Goal: Task Accomplishment & Management: Use online tool/utility

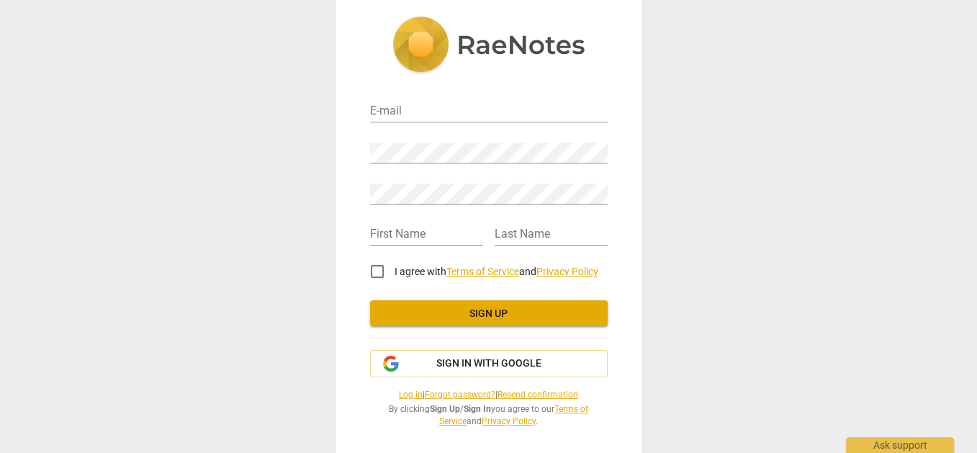
scroll to position [27, 0]
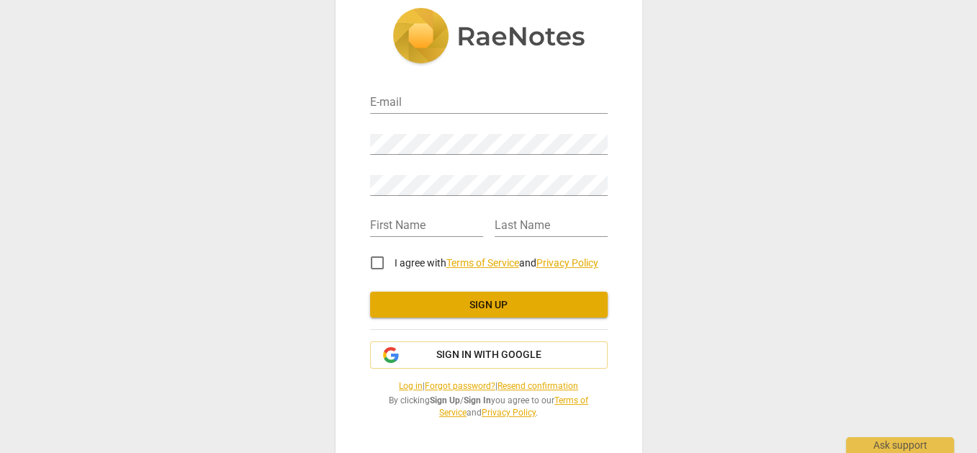
click at [467, 390] on link "Forgot password?" at bounding box center [460, 386] width 71 height 10
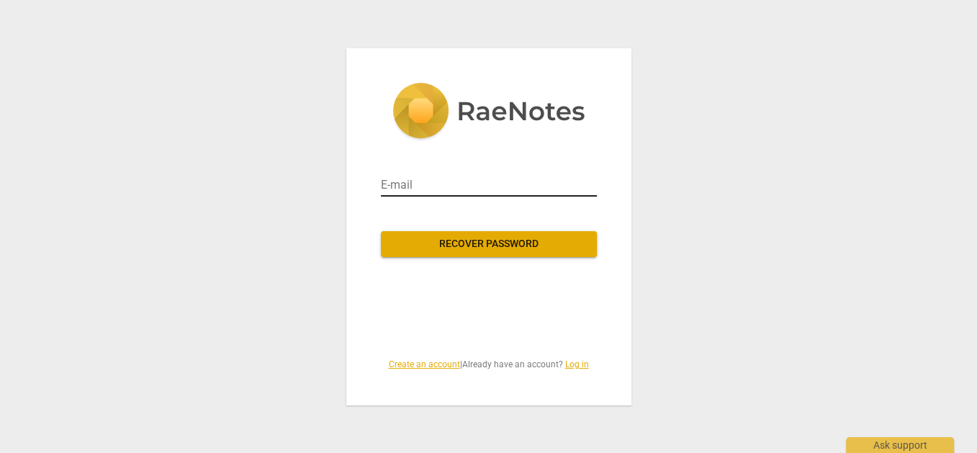
click at [411, 181] on input "email" at bounding box center [489, 185] width 216 height 23
type input "joanndungu2@gmail.com"
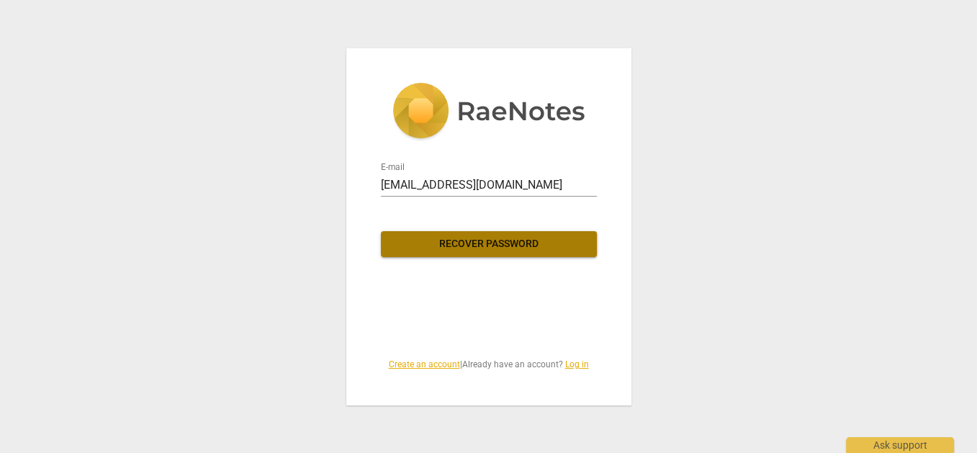
click at [466, 244] on span "Recover password" at bounding box center [489, 244] width 193 height 14
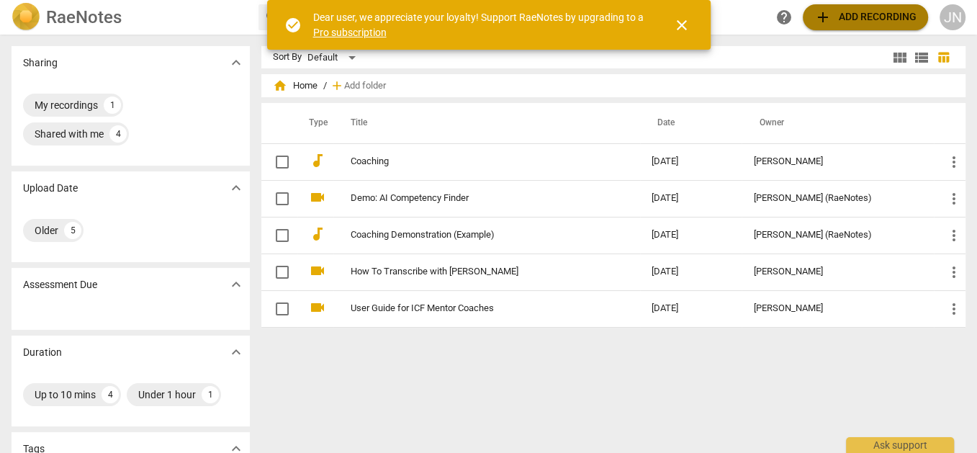
click at [869, 12] on span "add Add recording" at bounding box center [866, 17] width 102 height 17
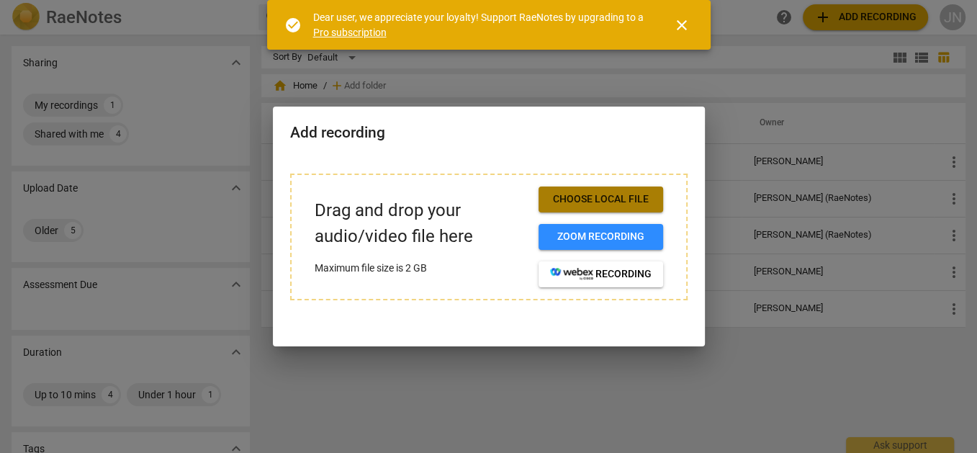
click at [621, 198] on span "Choose local file" at bounding box center [601, 199] width 102 height 14
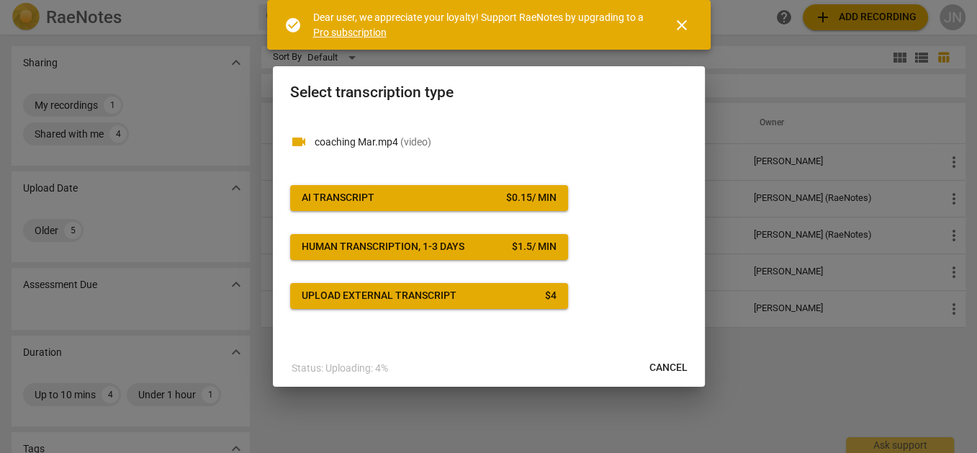
click at [678, 371] on span "Cancel" at bounding box center [669, 368] width 38 height 14
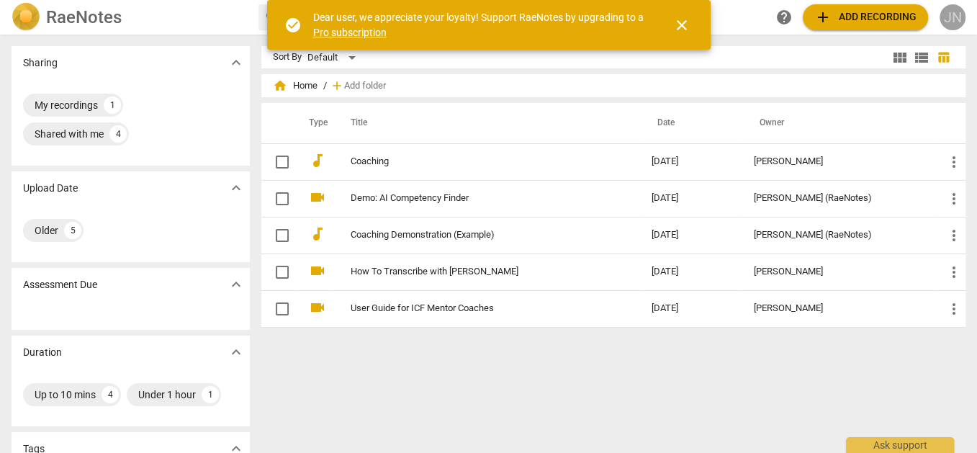
click at [956, 22] on div "JN" at bounding box center [953, 17] width 26 height 26
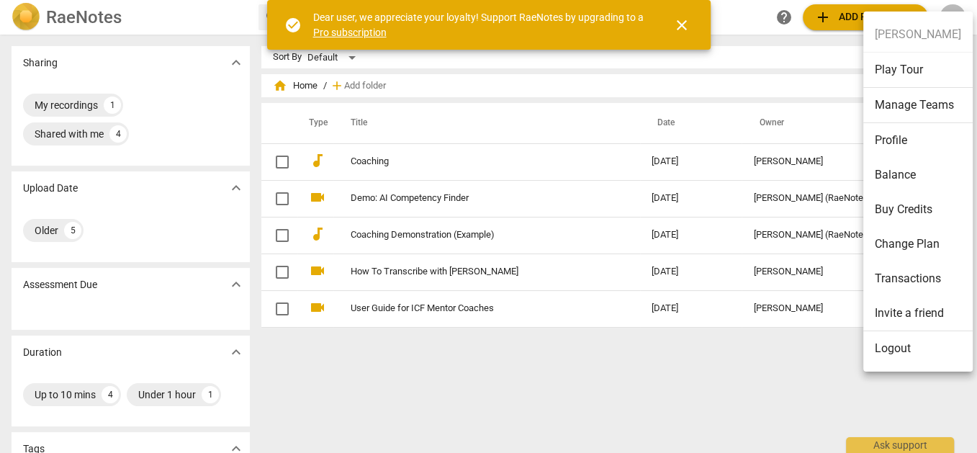
click at [903, 346] on li "Logout" at bounding box center [918, 348] width 109 height 35
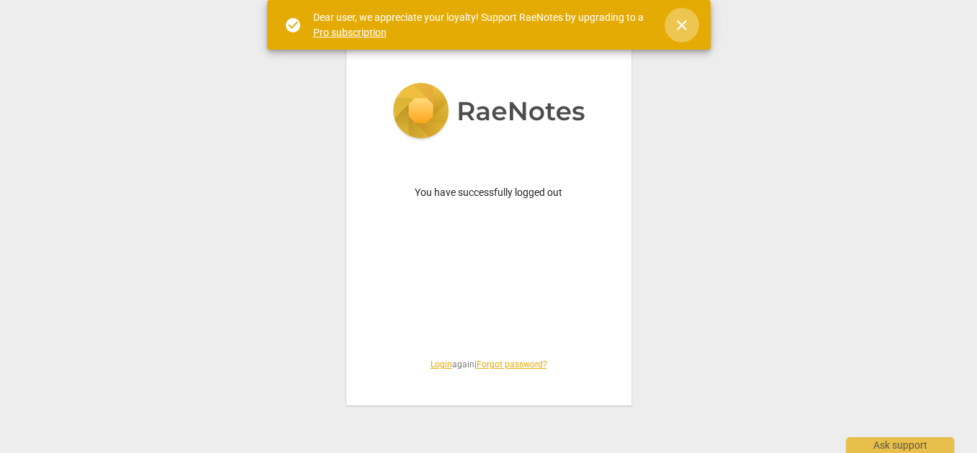
click at [699, 22] on span "close" at bounding box center [682, 25] width 35 height 17
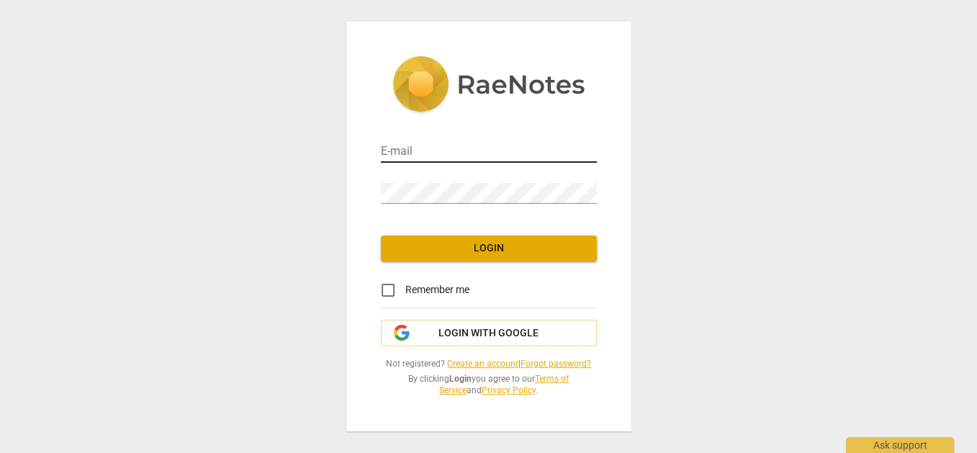
click at [397, 151] on input "email" at bounding box center [489, 152] width 216 height 21
click at [704, 224] on div "E-mail Password Login Remember me Login with Google Not registered? Create an a…" at bounding box center [488, 226] width 977 height 453
click at [503, 364] on link "Create an account" at bounding box center [482, 364] width 71 height 10
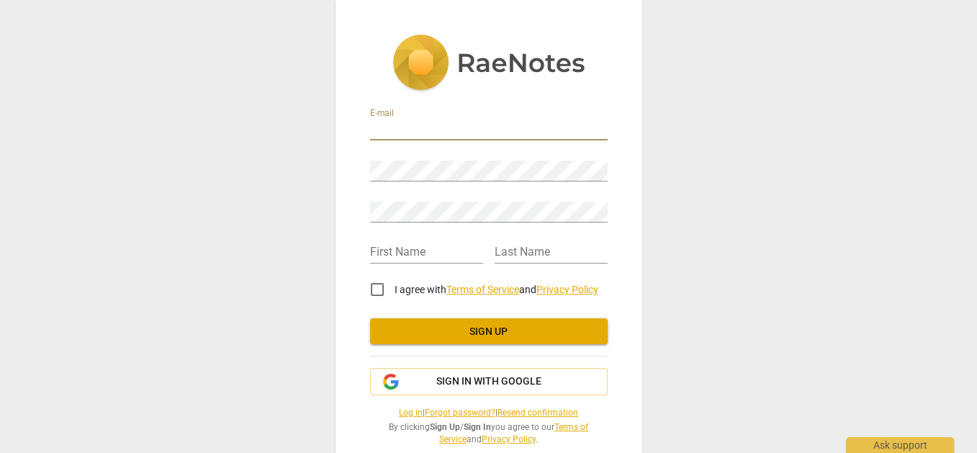
click at [441, 120] on input "email" at bounding box center [489, 130] width 238 height 21
type input "wanjikuwa.gitahi@gmail.com"
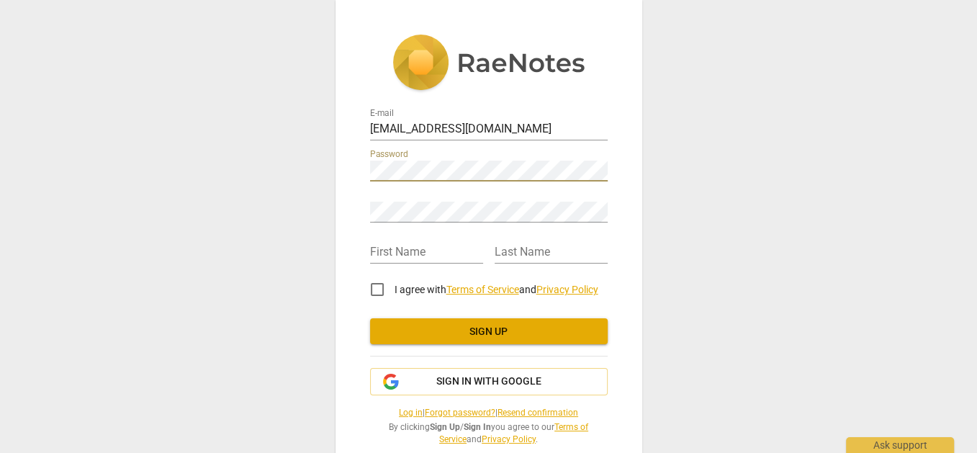
click at [218, 252] on div "E-mail wanjikuwa.gitahi@gmail.com Password Retype Password First Name Last Name…" at bounding box center [488, 226] width 977 height 453
type input "Wanjiku"
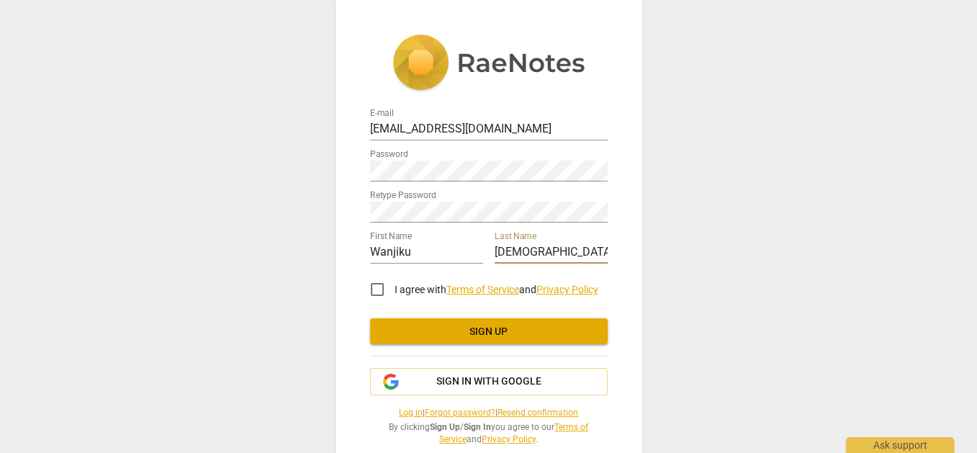
type input "Gitahi"
click at [367, 289] on input "I agree with Terms of Service and Privacy Policy" at bounding box center [377, 289] width 35 height 35
checkbox input "true"
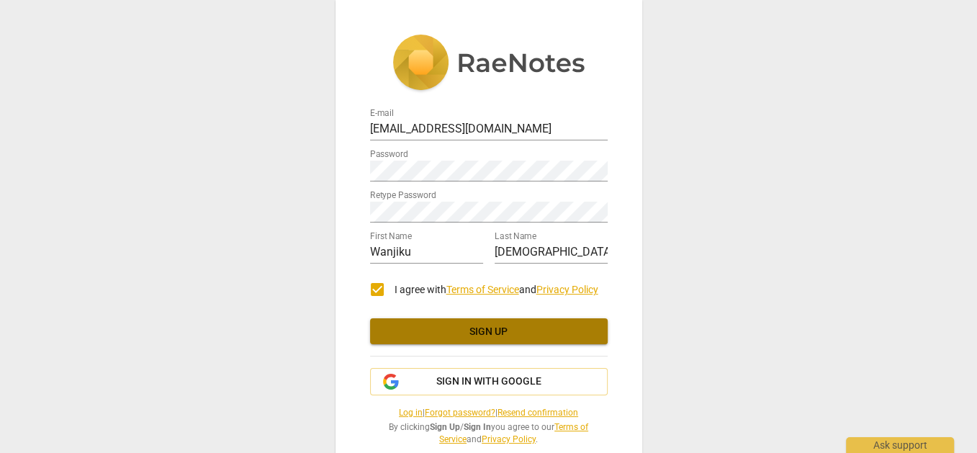
click at [447, 328] on span "Sign up" at bounding box center [489, 332] width 215 height 14
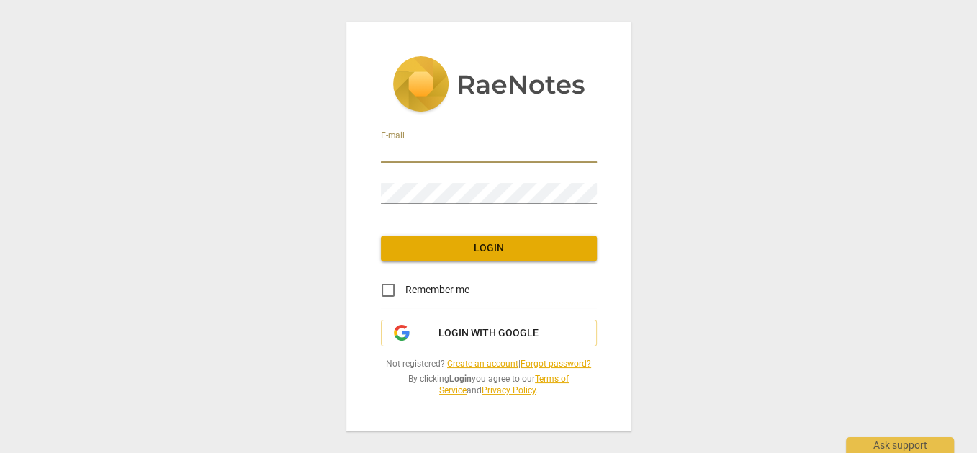
click at [433, 144] on input "email" at bounding box center [489, 152] width 216 height 21
paste input "Occupational Health and Safety"
drag, startPoint x: 541, startPoint y: 146, endPoint x: 362, endPoint y: 161, distance: 179.9
click at [381, 161] on input "Occupational Health and Safety" at bounding box center [489, 152] width 216 height 21
type input "[EMAIL_ADDRESS][DOMAIN_NAME]"
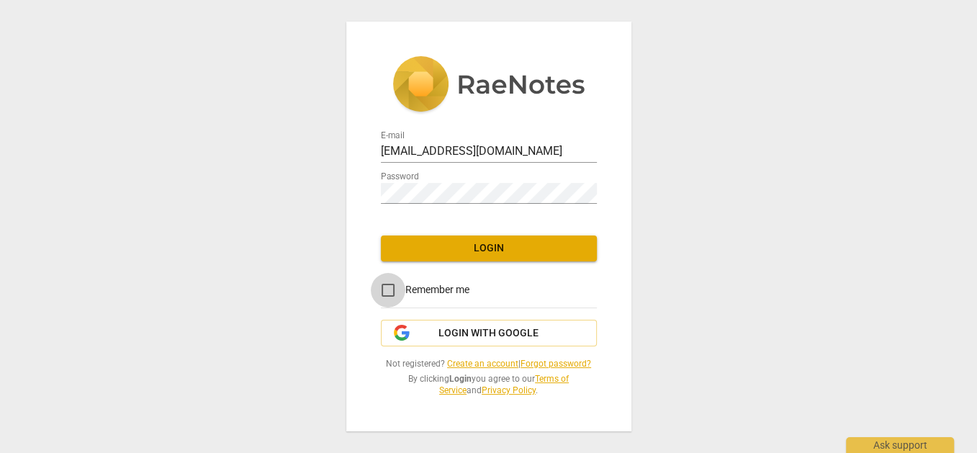
click at [402, 292] on input "Remember me" at bounding box center [388, 290] width 35 height 35
checkbox input "true"
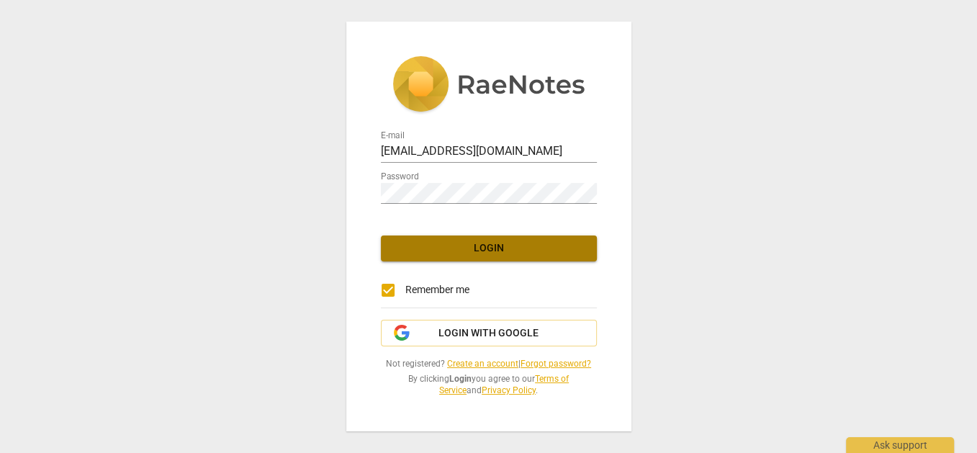
click at [492, 254] on span "Login" at bounding box center [489, 248] width 193 height 14
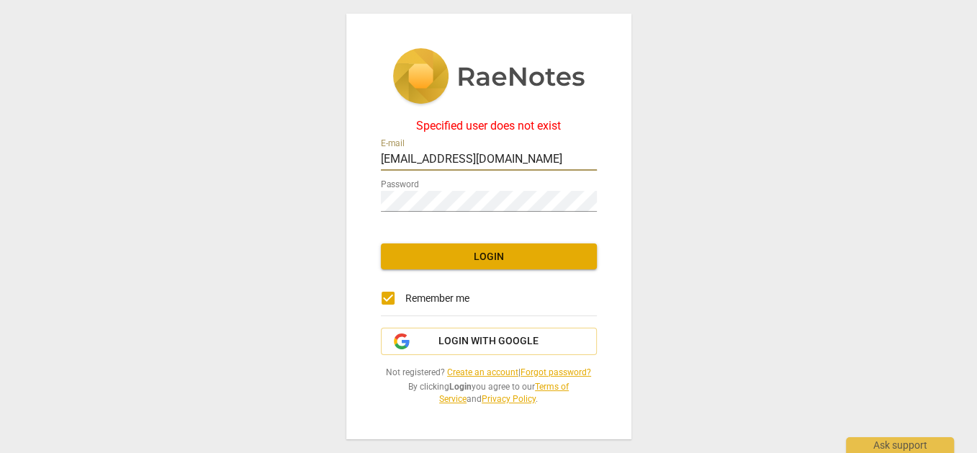
drag, startPoint x: 477, startPoint y: 163, endPoint x: 740, endPoint y: 168, distance: 262.9
click at [597, 168] on input "wanjikuwa.gitahi@strathmore.edu" at bounding box center [489, 160] width 216 height 21
type input "wanjikuwa.gitahi@gmail.com"
click at [519, 254] on span "Login" at bounding box center [489, 257] width 193 height 14
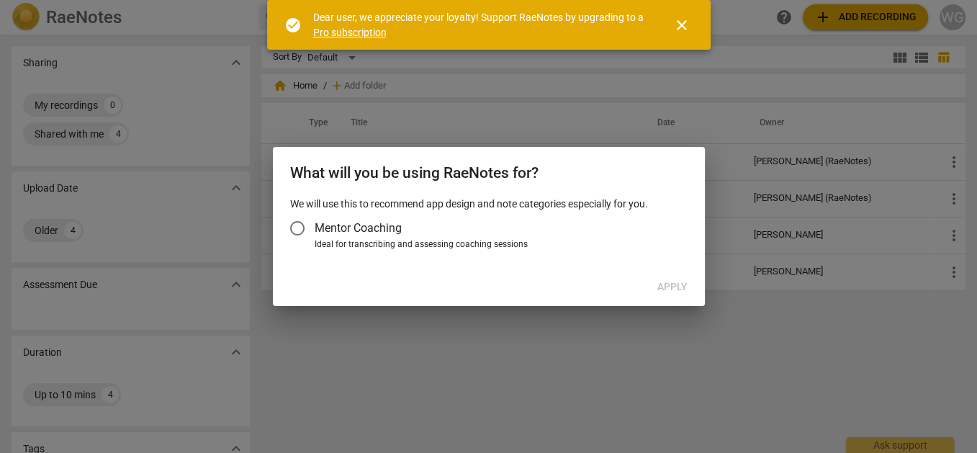
click at [292, 224] on input "Mentor Coaching" at bounding box center [297, 228] width 35 height 35
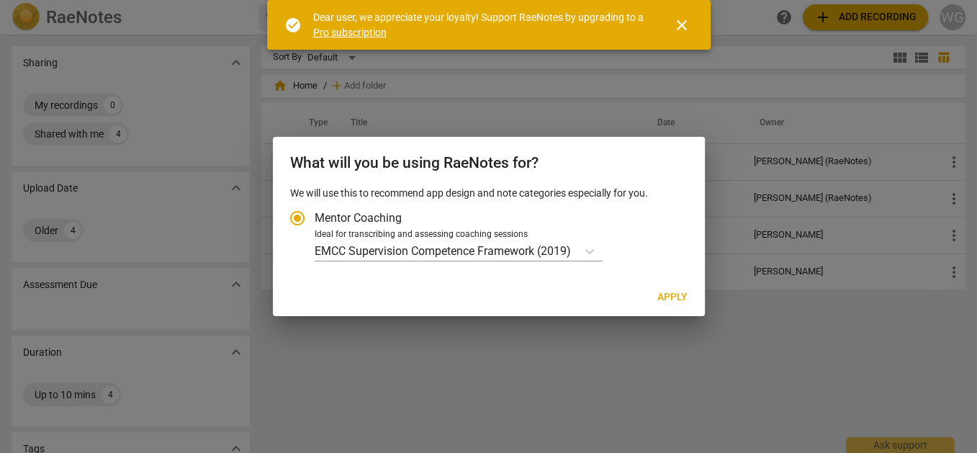
click at [668, 297] on span "Apply" at bounding box center [673, 297] width 30 height 14
radio input "false"
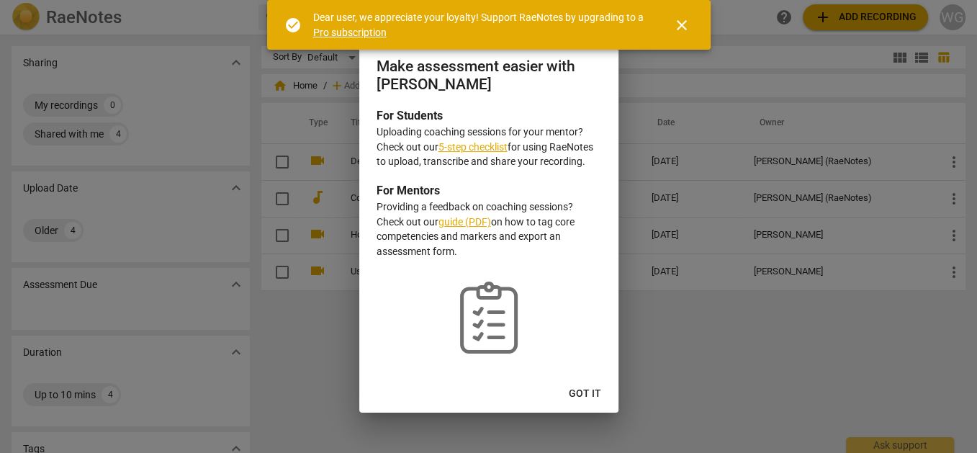
click at [575, 390] on span "Got it" at bounding box center [585, 394] width 32 height 14
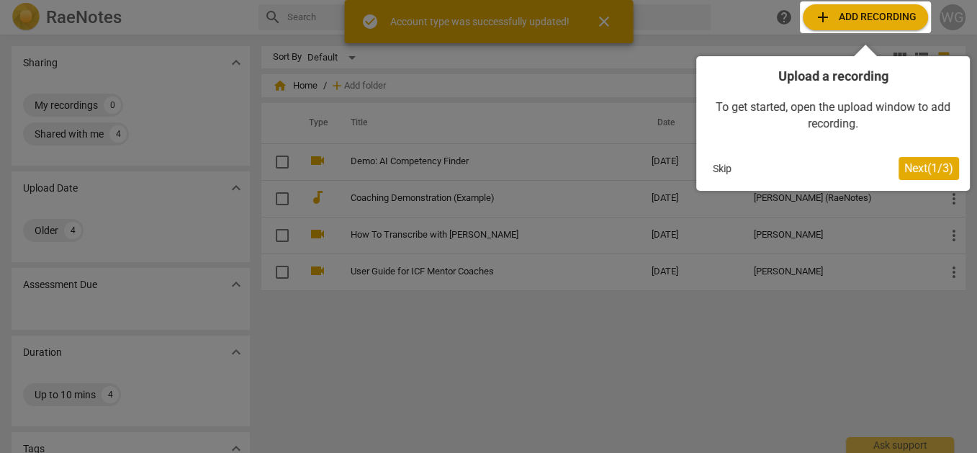
click at [915, 171] on span "Next ( 1 / 3 )" at bounding box center [929, 168] width 49 height 14
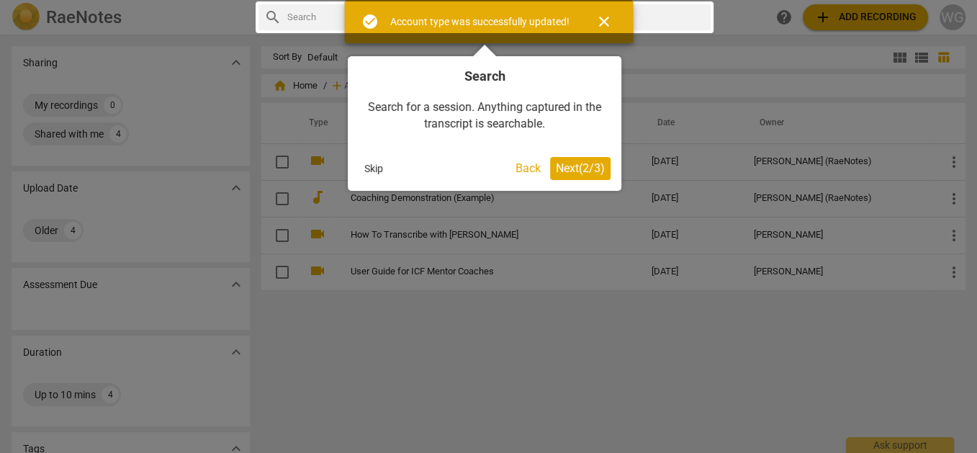
click at [577, 173] on span "Next ( 2 / 3 )" at bounding box center [580, 168] width 49 height 14
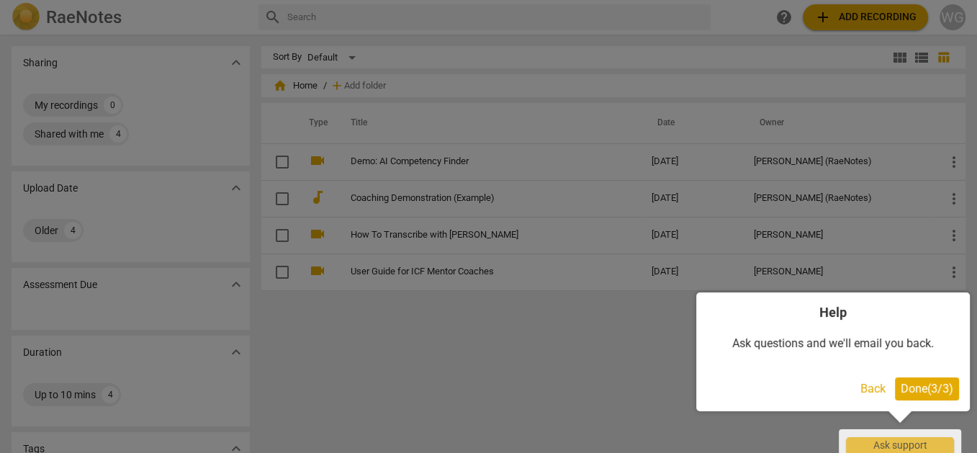
click at [915, 390] on span "Done ( 3 / 3 )" at bounding box center [927, 389] width 53 height 14
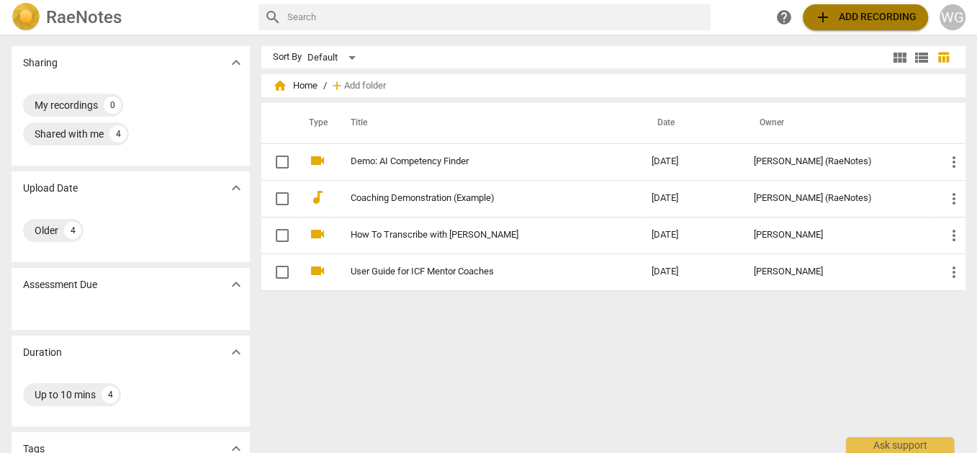
click at [861, 18] on span "add Add recording" at bounding box center [866, 17] width 102 height 17
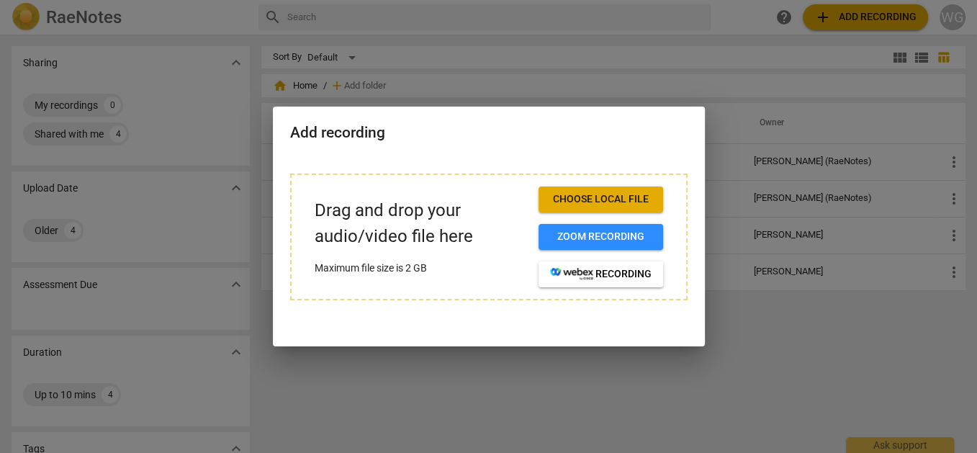
click at [606, 190] on button "Choose local file" at bounding box center [601, 200] width 125 height 26
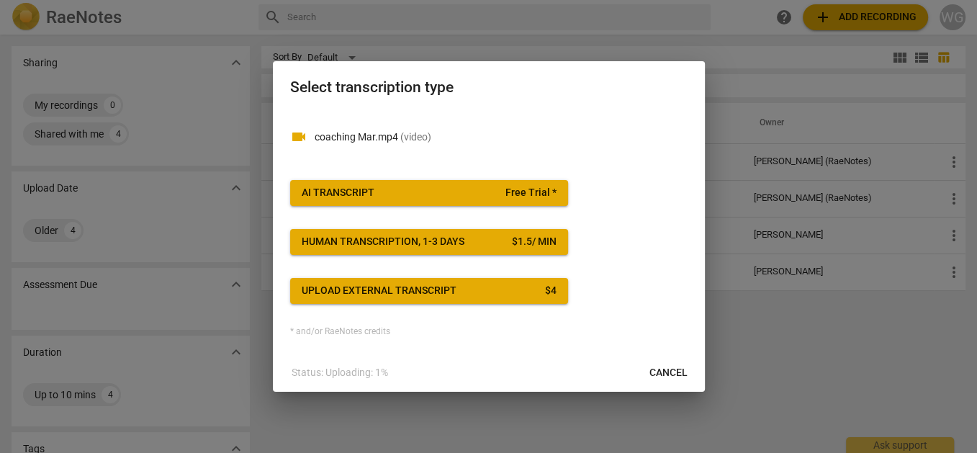
click at [354, 185] on button "AI Transcript Free Trial *" at bounding box center [429, 193] width 278 height 26
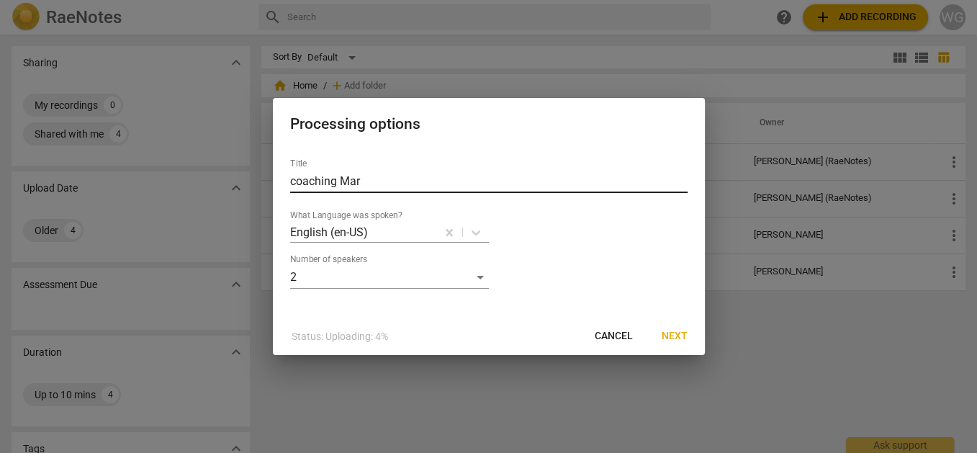
click at [390, 184] on input "coaching Mar" at bounding box center [489, 181] width 398 height 23
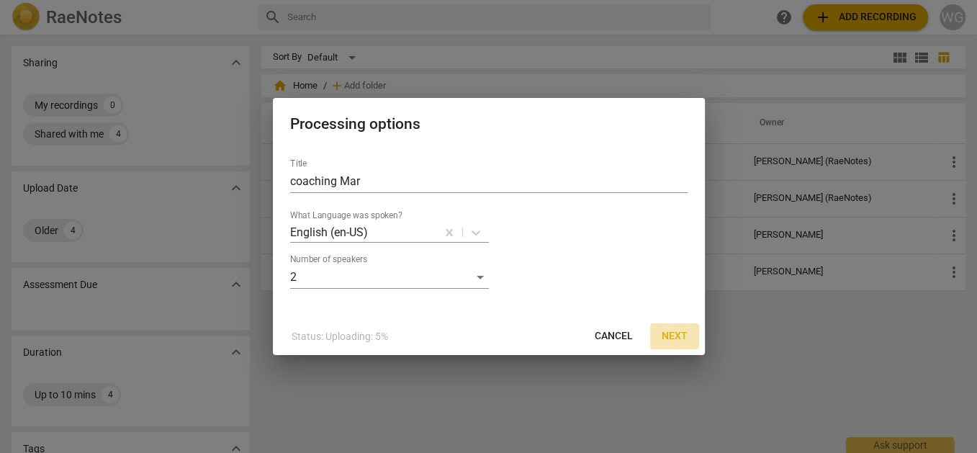
click at [673, 333] on span "Next" at bounding box center [675, 336] width 26 height 14
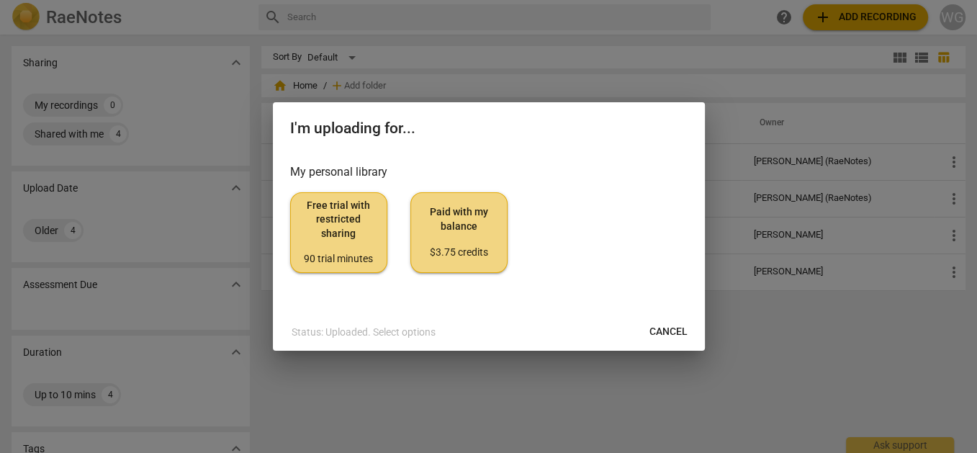
click at [358, 207] on span "Free trial with restricted sharing 90 trial minutes" at bounding box center [338, 233] width 73 height 68
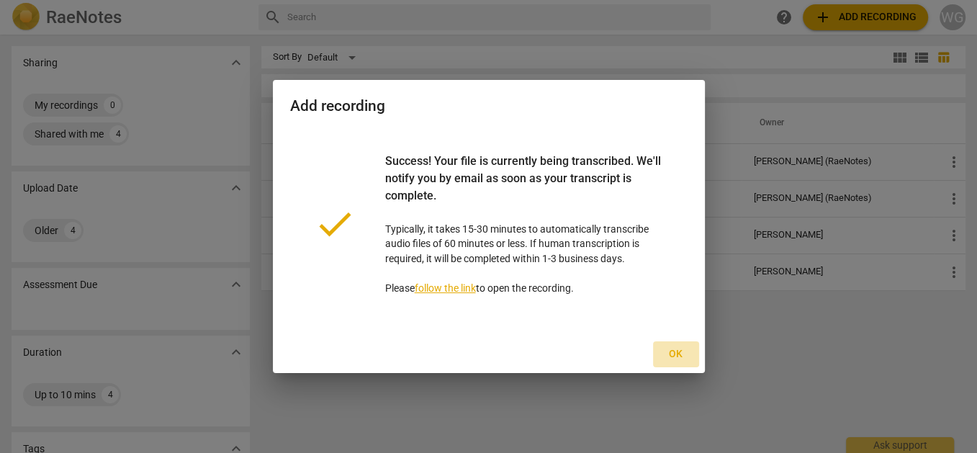
click at [673, 353] on span "Ok" at bounding box center [676, 354] width 23 height 14
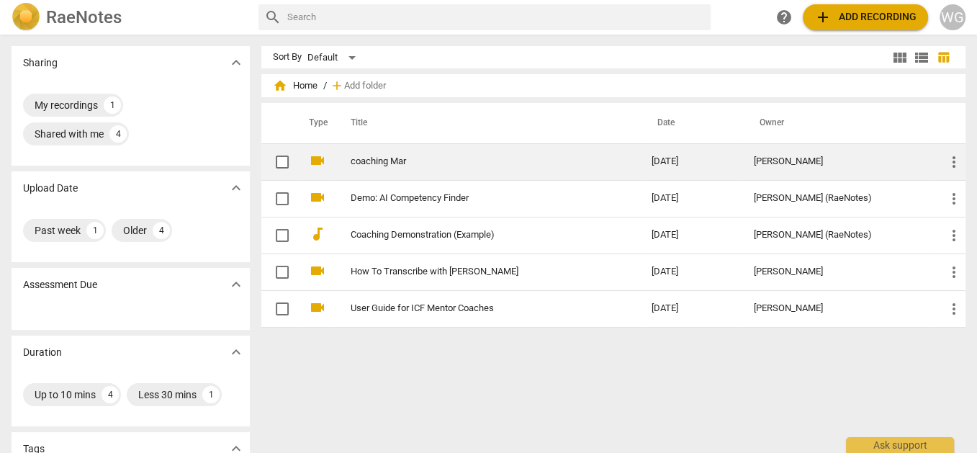
click at [812, 173] on td "[PERSON_NAME]" at bounding box center [838, 161] width 192 height 37
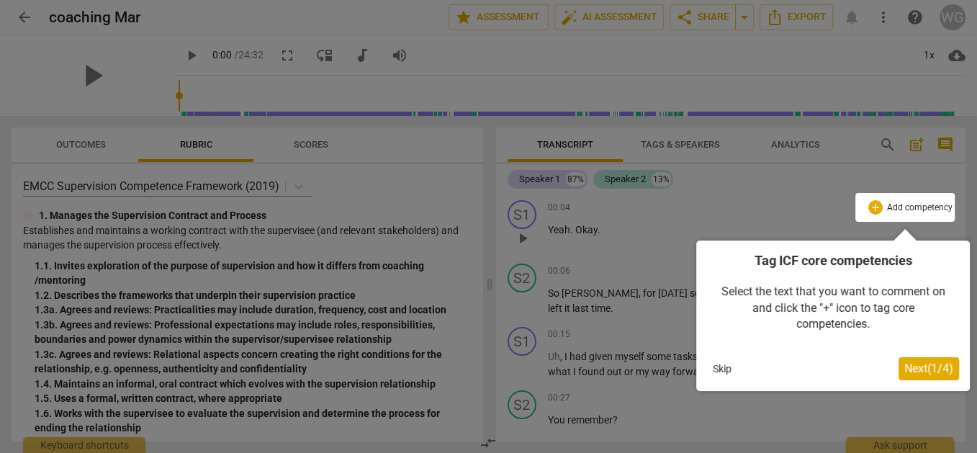
click at [725, 371] on button "Skip" at bounding box center [722, 369] width 30 height 22
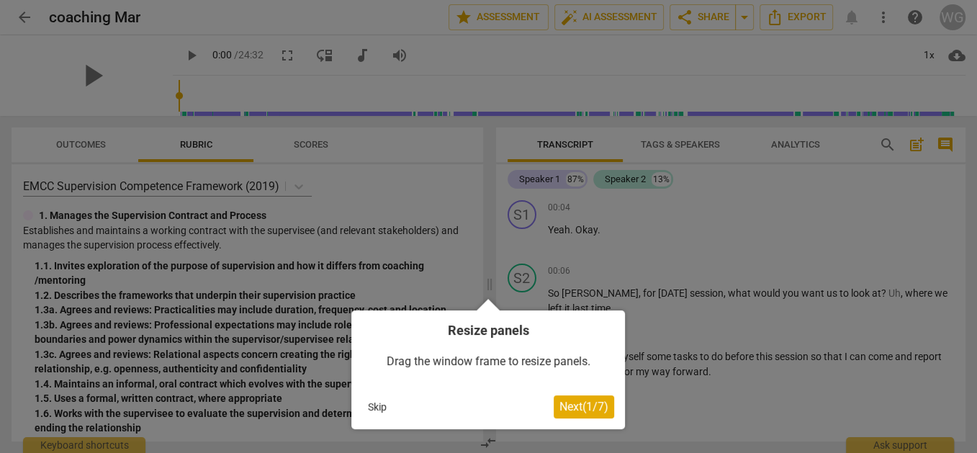
click at [376, 404] on button "Skip" at bounding box center [377, 407] width 30 height 22
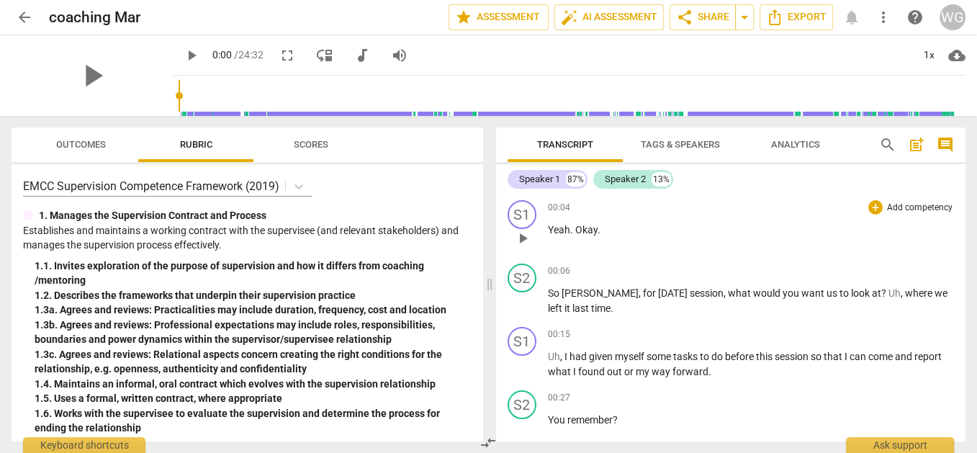
drag, startPoint x: 932, startPoint y: 366, endPoint x: 545, endPoint y: 228, distance: 410.5
click at [545, 228] on div "S1 play_arrow pause 00:04 + Add competency keyboard_arrow_right Yeah . Okay . S…" at bounding box center [731, 317] width 470 height 247
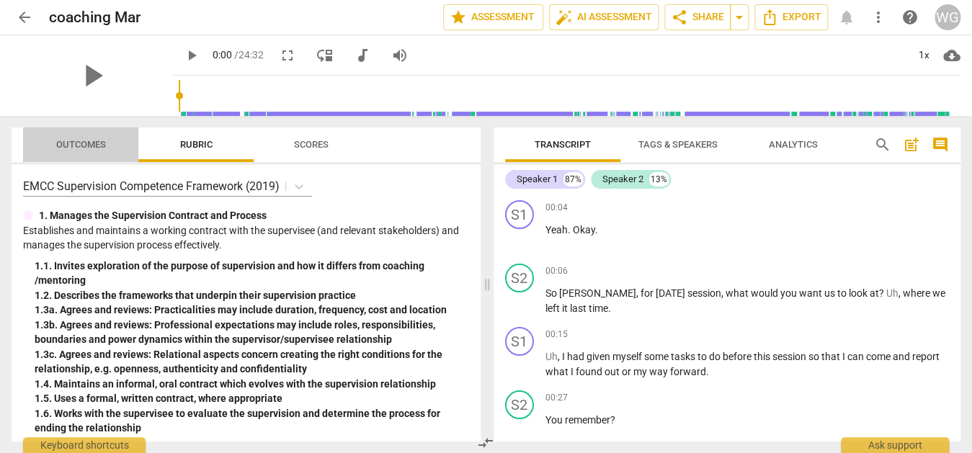
click at [65, 145] on span "Outcomes" at bounding box center [81, 144] width 50 height 11
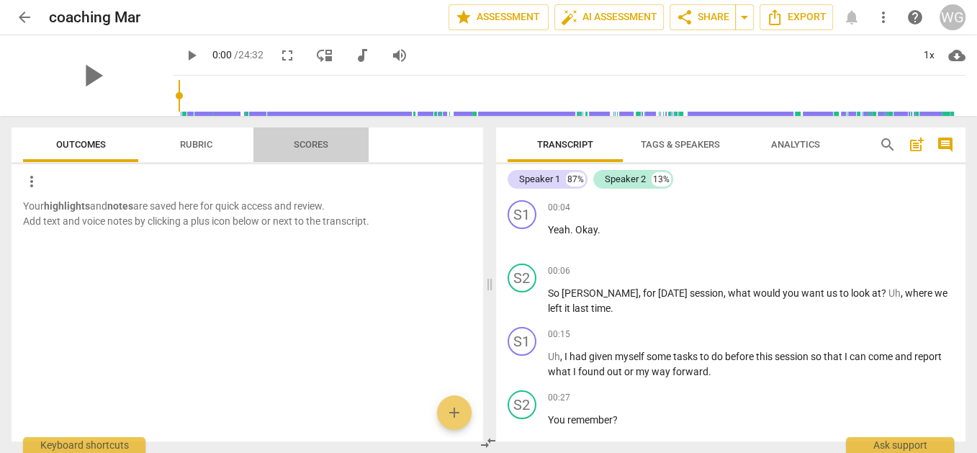
click at [305, 148] on span "Scores" at bounding box center [311, 144] width 35 height 11
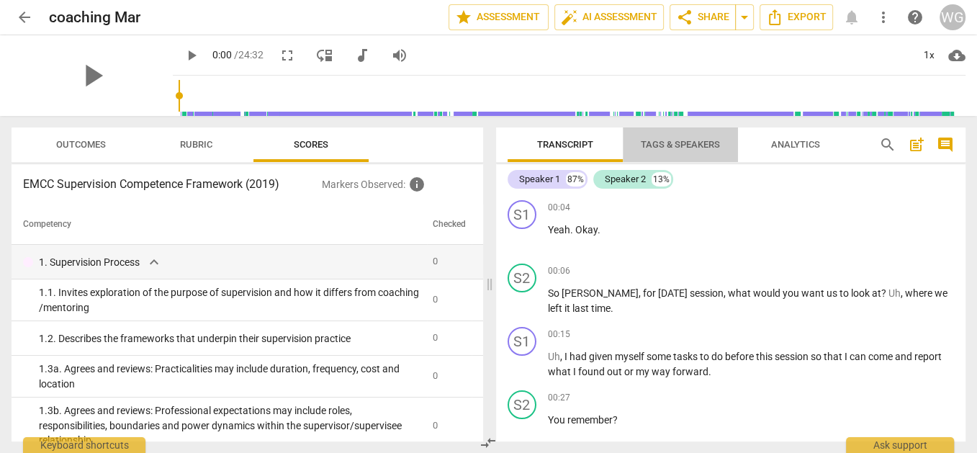
click at [680, 137] on span "Tags & Speakers" at bounding box center [681, 144] width 114 height 19
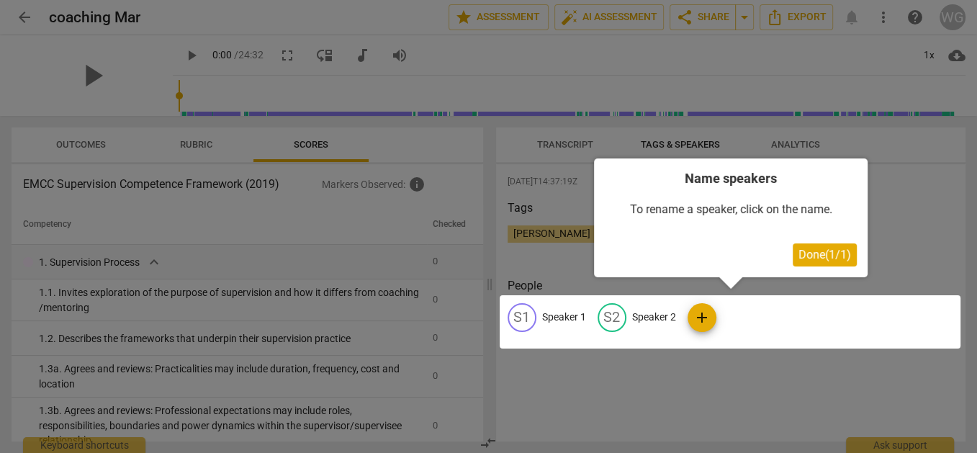
click at [909, 241] on div at bounding box center [488, 226] width 977 height 453
click at [801, 148] on div at bounding box center [488, 226] width 977 height 453
click at [887, 258] on div at bounding box center [488, 226] width 977 height 453
click at [834, 253] on span "Done ( 1 / 1 )" at bounding box center [825, 255] width 53 height 14
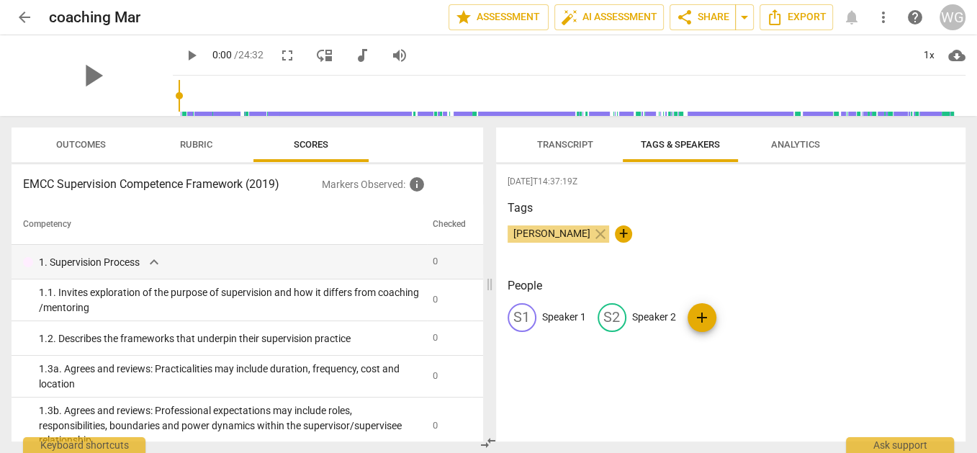
click at [798, 143] on span "Analytics" at bounding box center [795, 144] width 49 height 11
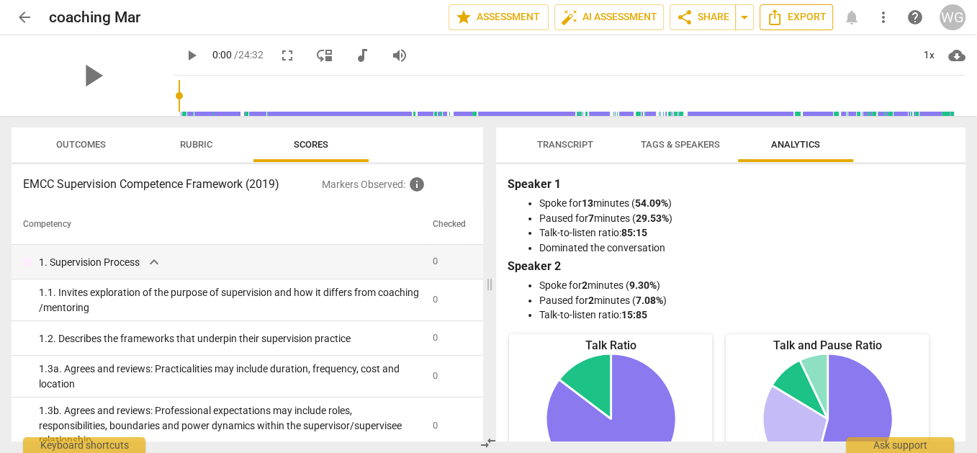
click at [791, 14] on span "Export" at bounding box center [796, 17] width 60 height 17
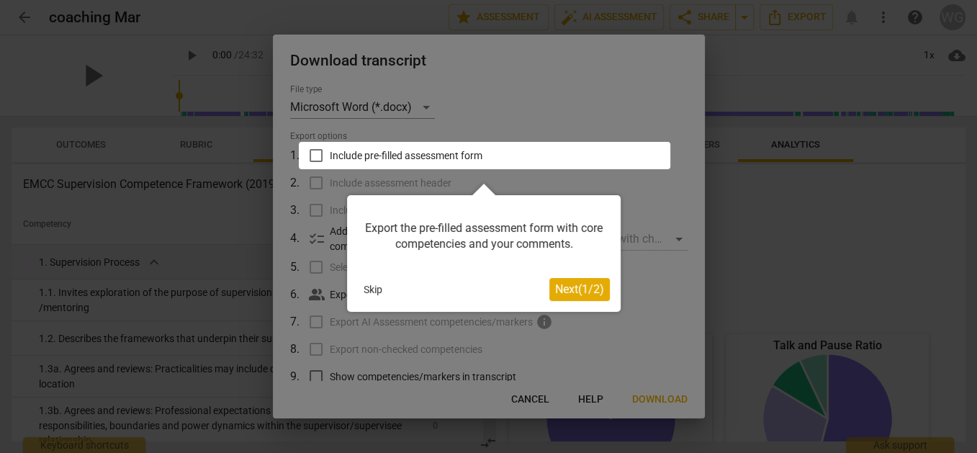
click at [580, 291] on span "Next ( 1 / 2 )" at bounding box center [579, 289] width 49 height 14
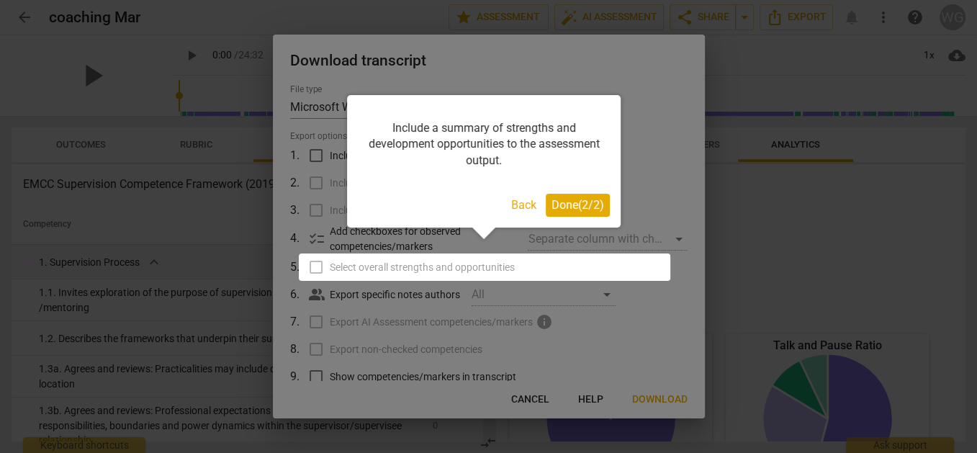
click at [581, 205] on span "Done ( 2 / 2 )" at bounding box center [578, 205] width 53 height 14
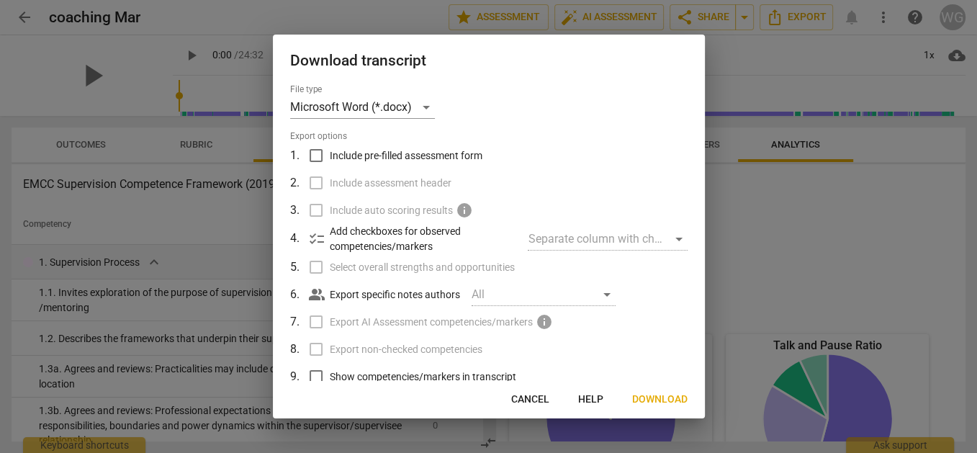
scroll to position [93, 0]
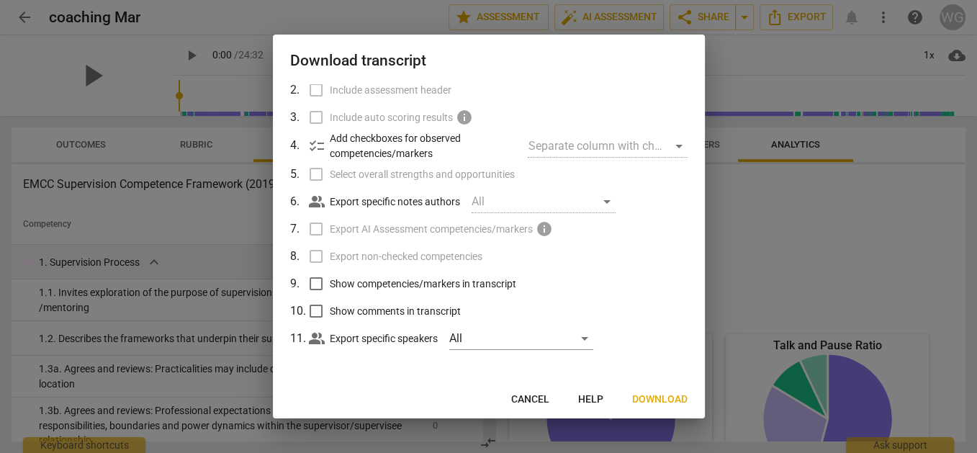
click at [651, 397] on span "Download" at bounding box center [659, 400] width 55 height 14
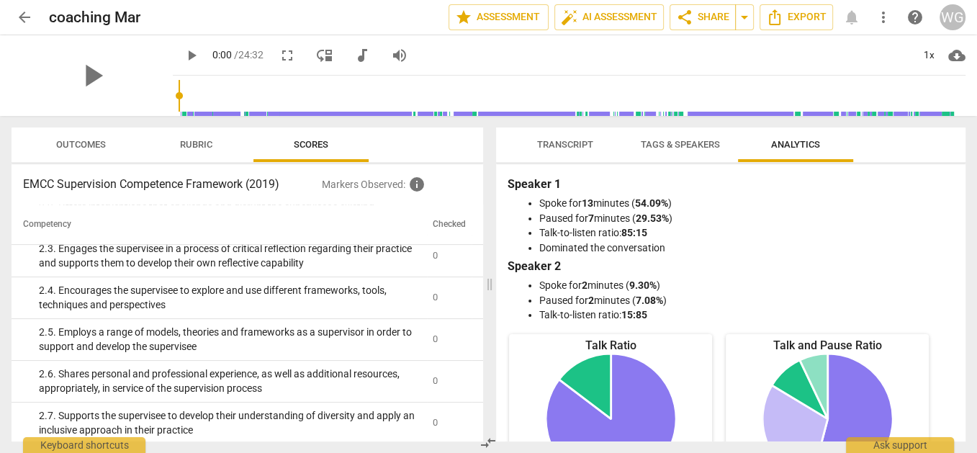
scroll to position [508, 0]
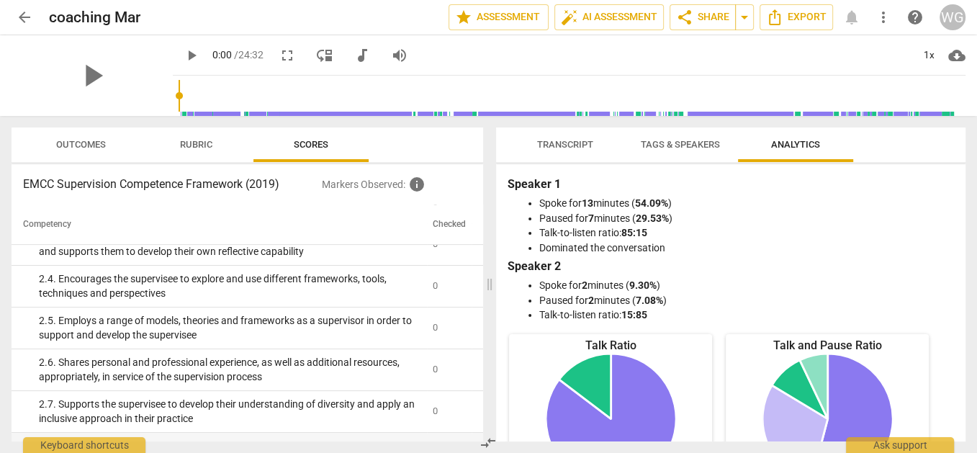
click at [71, 143] on span "Outcomes" at bounding box center [81, 144] width 50 height 11
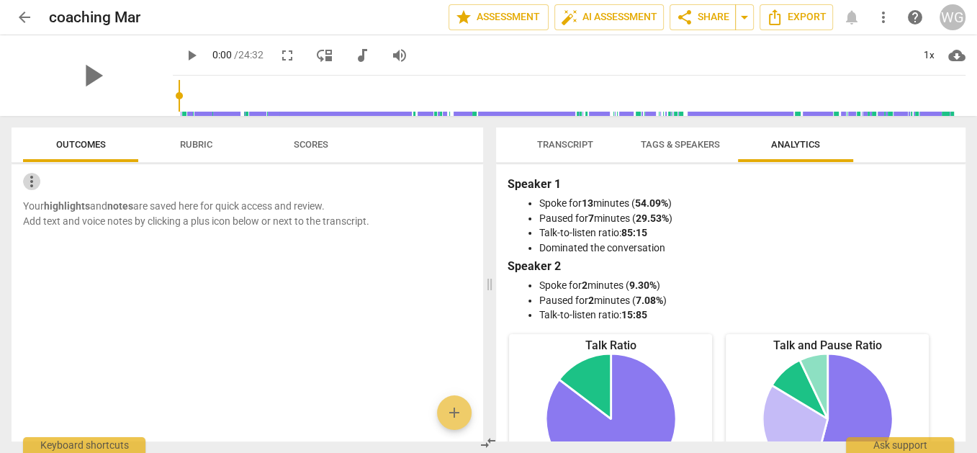
click at [27, 177] on span "more_vert" at bounding box center [31, 181] width 17 height 17
click at [65, 261] on div at bounding box center [488, 226] width 977 height 453
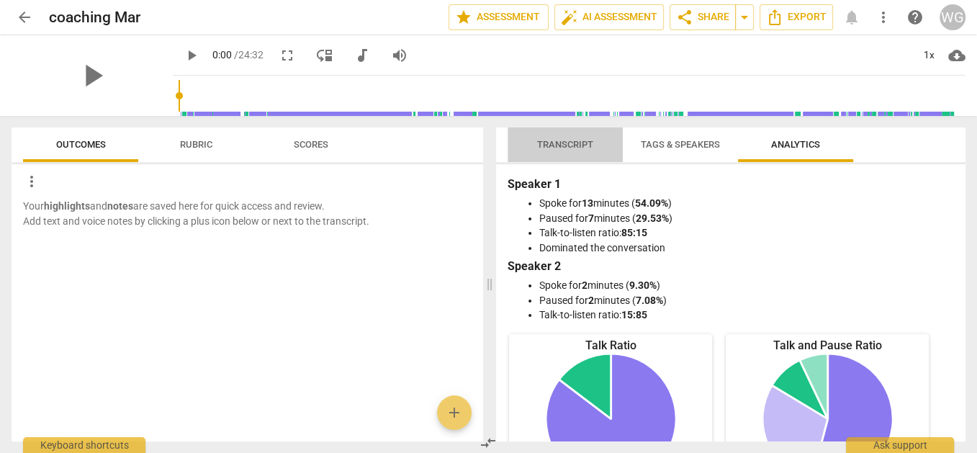
click at [578, 140] on span "Transcript" at bounding box center [565, 144] width 56 height 11
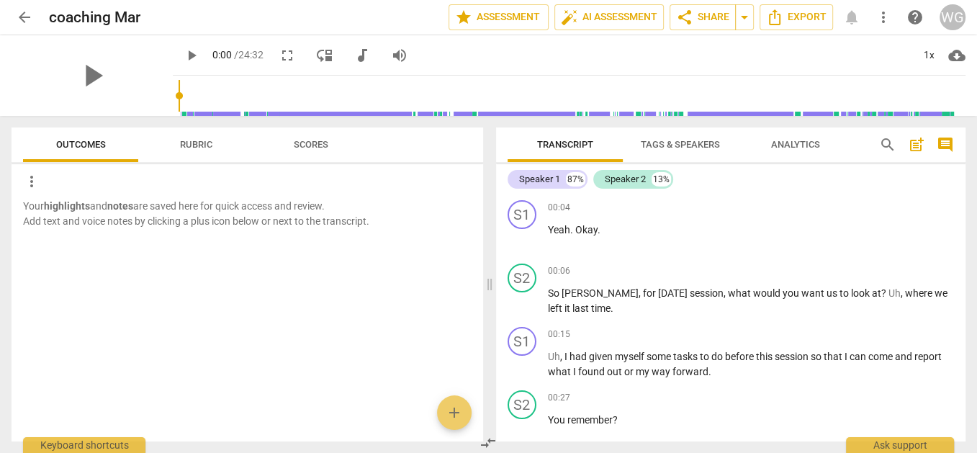
click at [663, 141] on span "Tags & Speakers" at bounding box center [680, 144] width 79 height 11
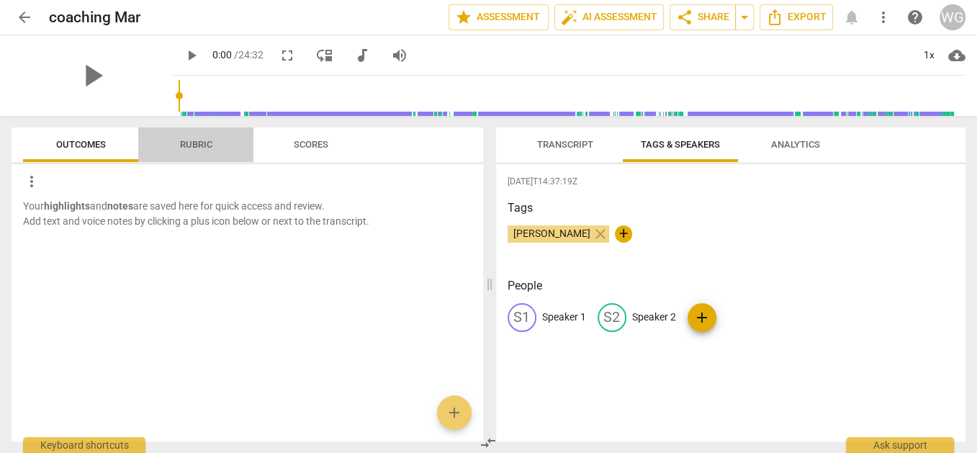
click at [194, 145] on span "Rubric" at bounding box center [196, 144] width 32 height 11
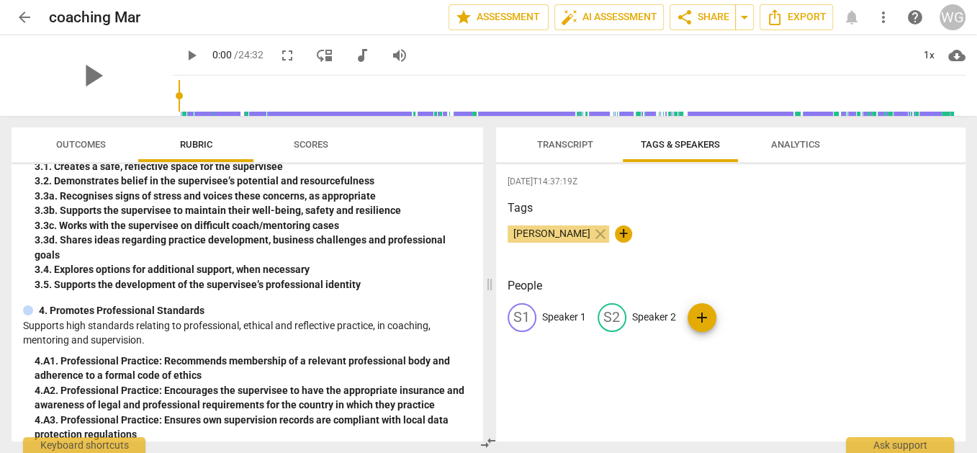
scroll to position [0, 0]
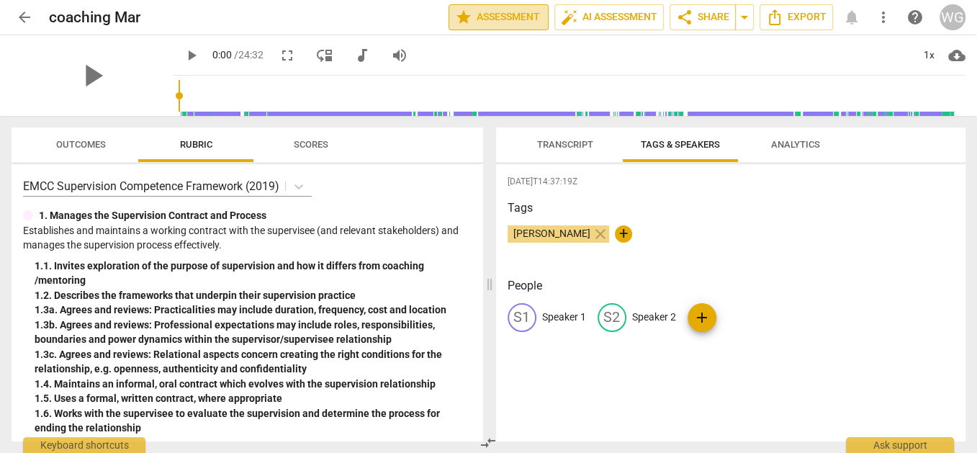
click at [500, 16] on span "star Assessment" at bounding box center [498, 17] width 87 height 17
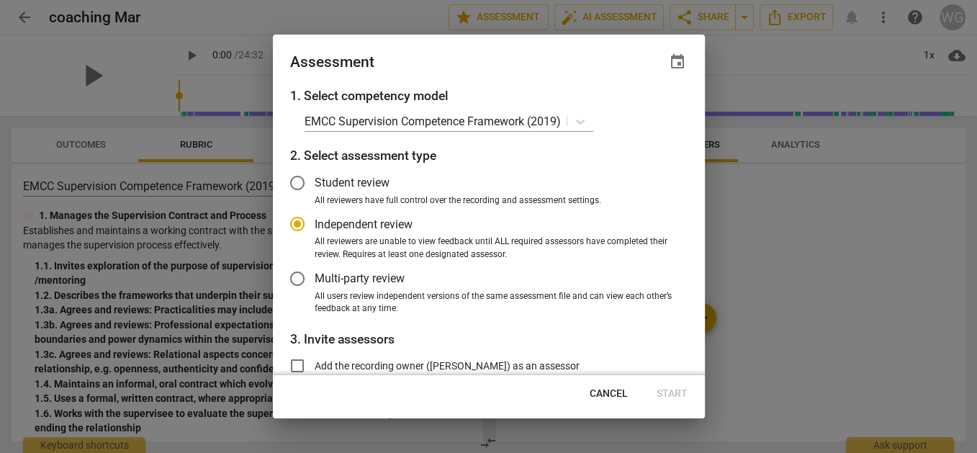
radio input "false"
click at [299, 177] on input "Student review" at bounding box center [297, 183] width 35 height 35
click at [673, 392] on div "Cancel Start" at bounding box center [489, 394] width 426 height 26
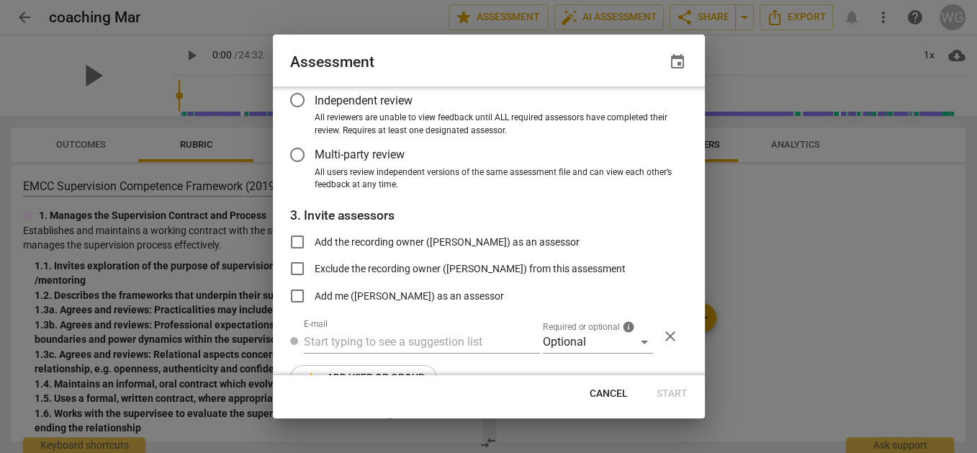
radio input "false"
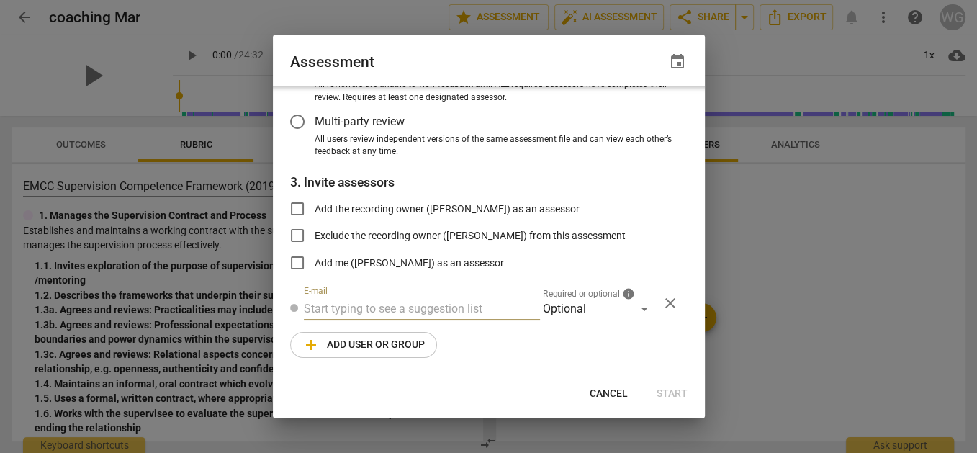
click at [376, 318] on input "text" at bounding box center [422, 308] width 236 height 23
type input "joann"
click at [633, 307] on div "Optional" at bounding box center [598, 308] width 110 height 23
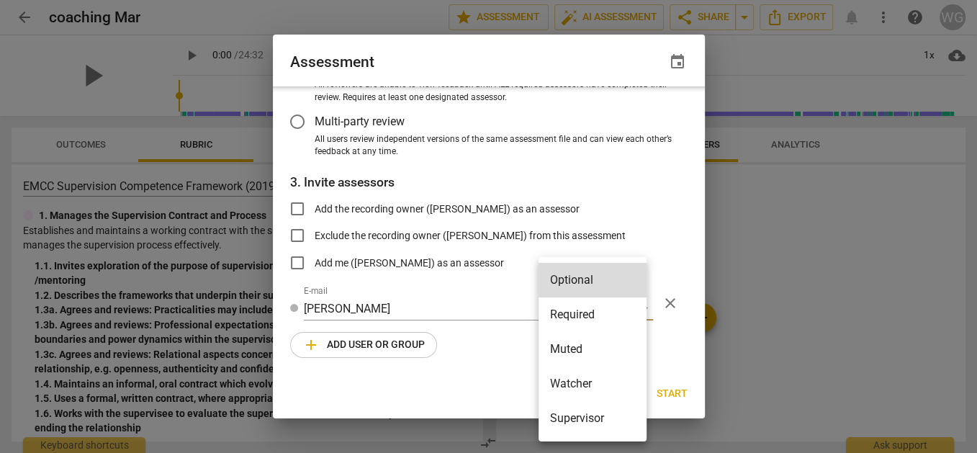
click at [682, 353] on div at bounding box center [488, 226] width 977 height 453
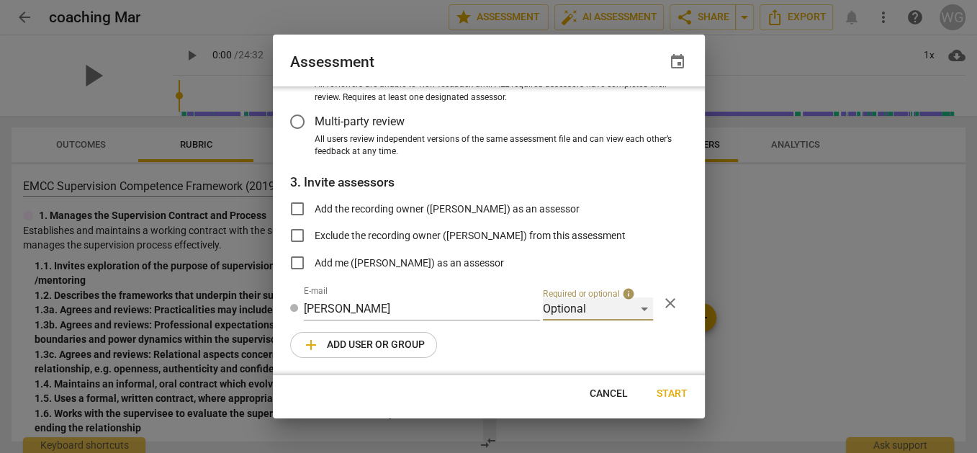
scroll to position [0, 0]
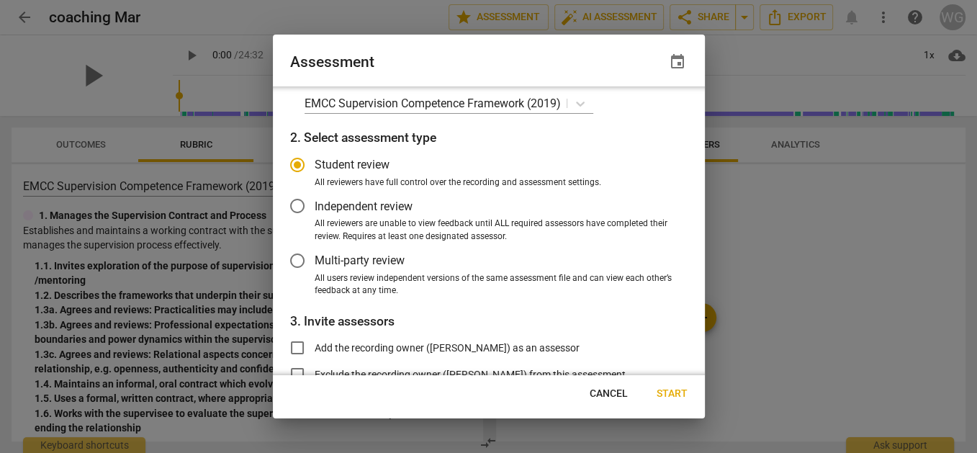
radio input "false"
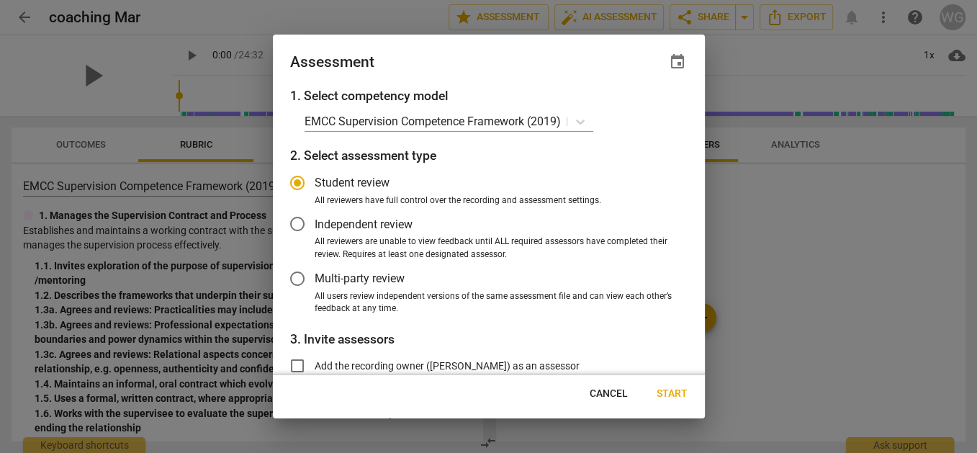
click at [811, 217] on div at bounding box center [488, 226] width 977 height 453
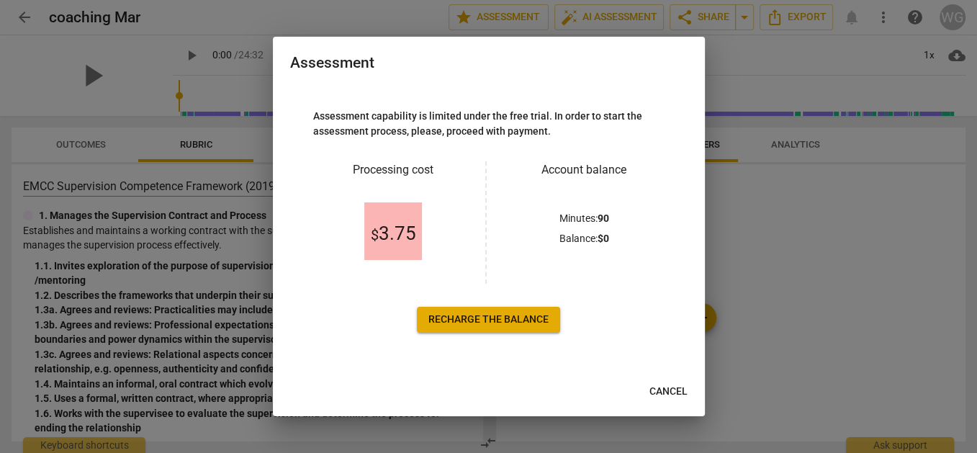
click at [673, 395] on span "Cancel" at bounding box center [669, 392] width 38 height 14
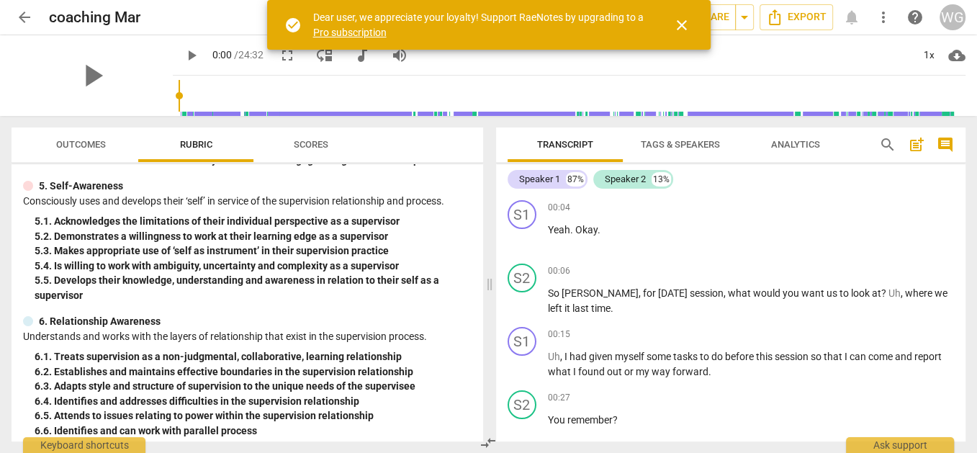
scroll to position [1455, 0]
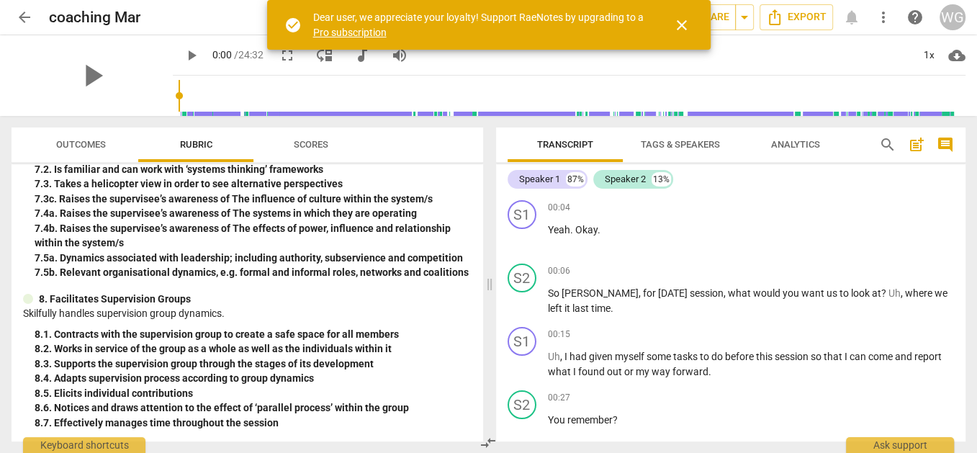
click at [305, 138] on span "Scores" at bounding box center [311, 144] width 69 height 19
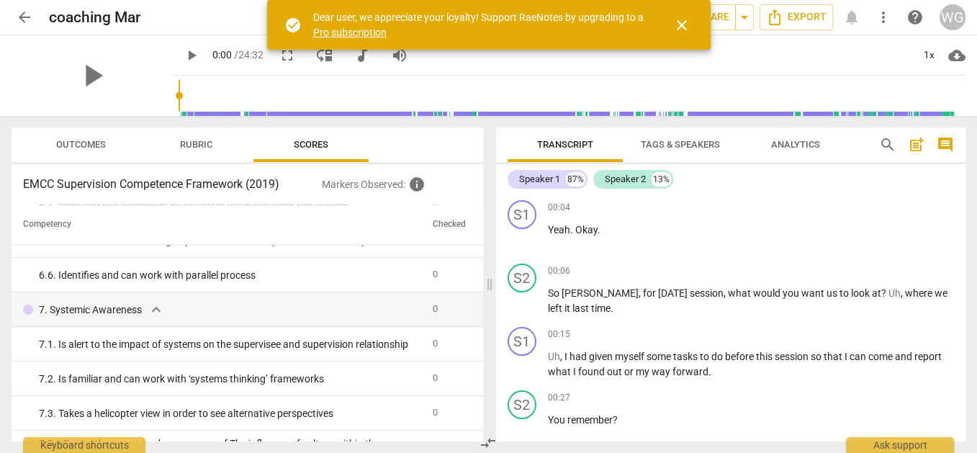
scroll to position [2504, 0]
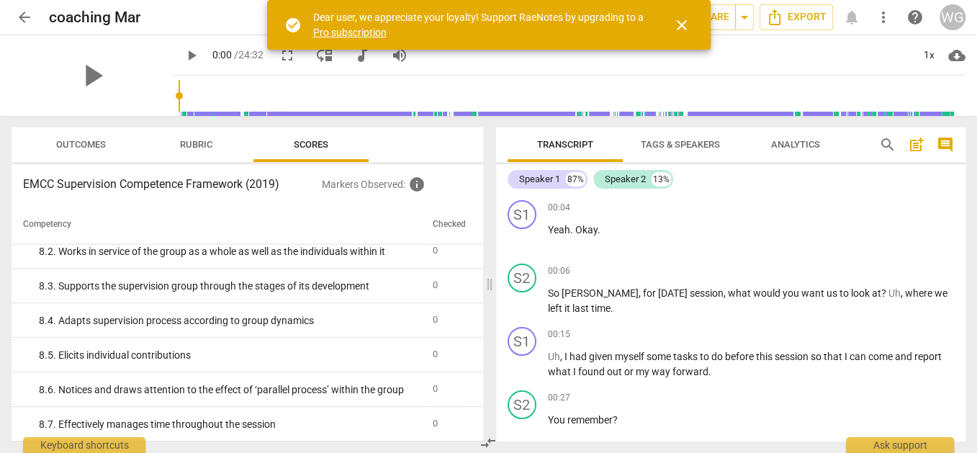
click at [678, 24] on span "close" at bounding box center [681, 25] width 17 height 17
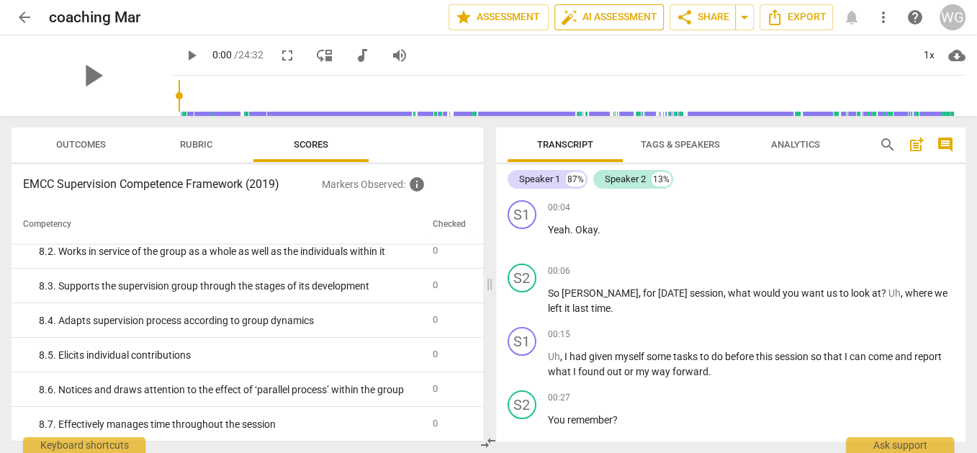
click at [584, 18] on span "auto_fix_high AI Assessment" at bounding box center [609, 17] width 97 height 17
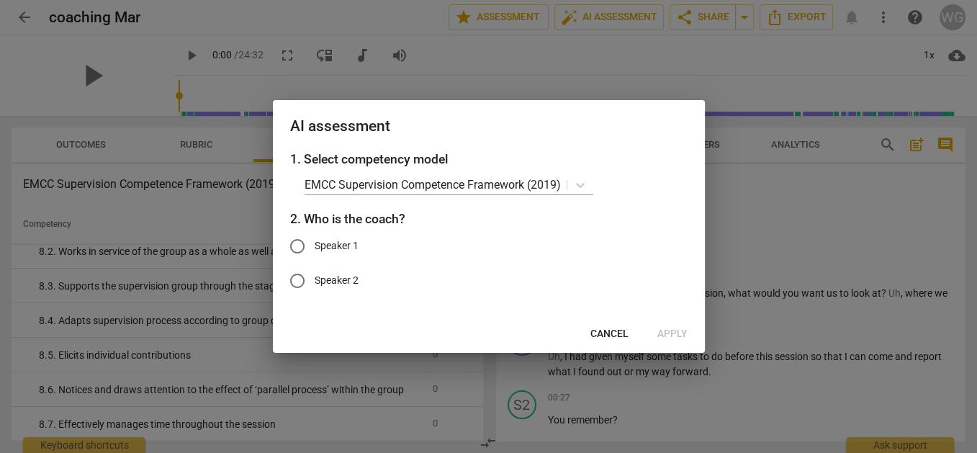
click at [614, 336] on span "Cancel" at bounding box center [610, 334] width 38 height 14
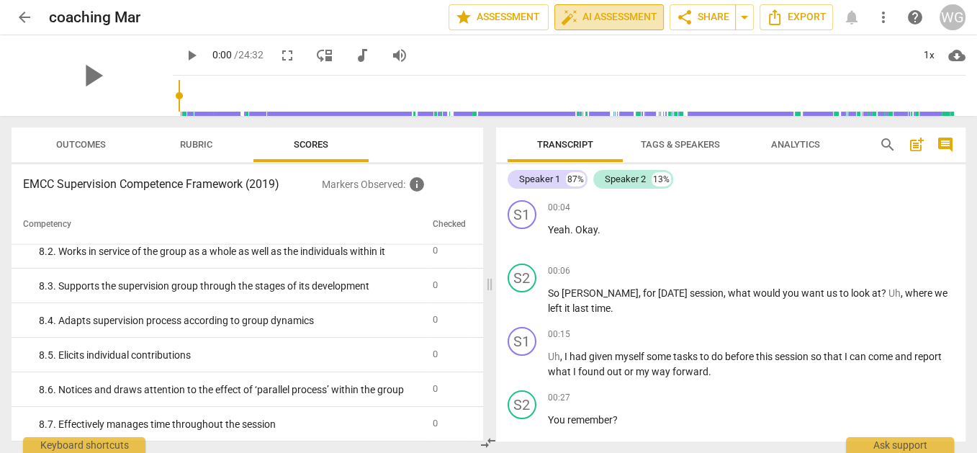
click at [603, 18] on span "auto_fix_high AI Assessment" at bounding box center [609, 17] width 97 height 17
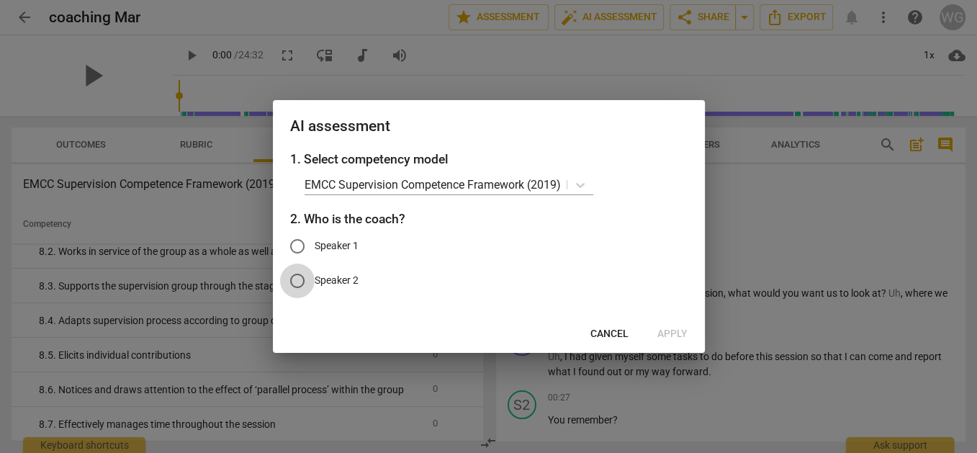
click at [297, 282] on input "Speaker 2" at bounding box center [297, 281] width 35 height 35
radio input "true"
click at [675, 331] on span "Apply" at bounding box center [673, 334] width 30 height 14
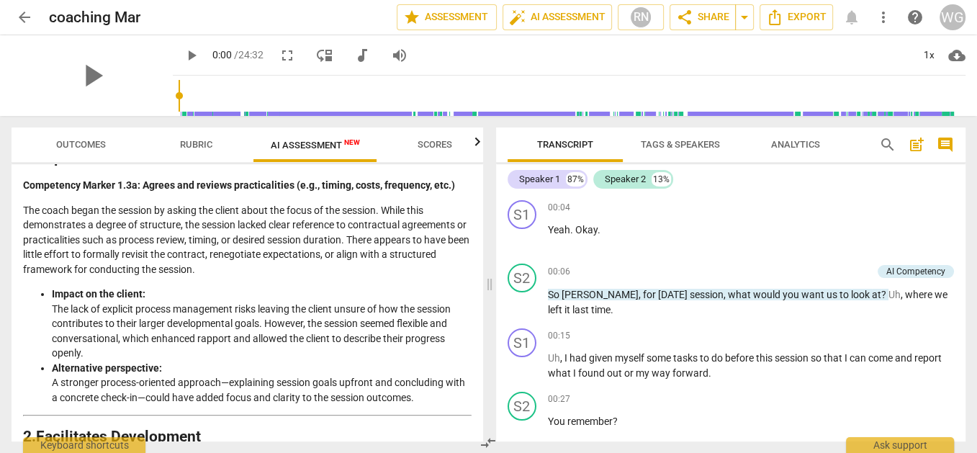
scroll to position [0, 0]
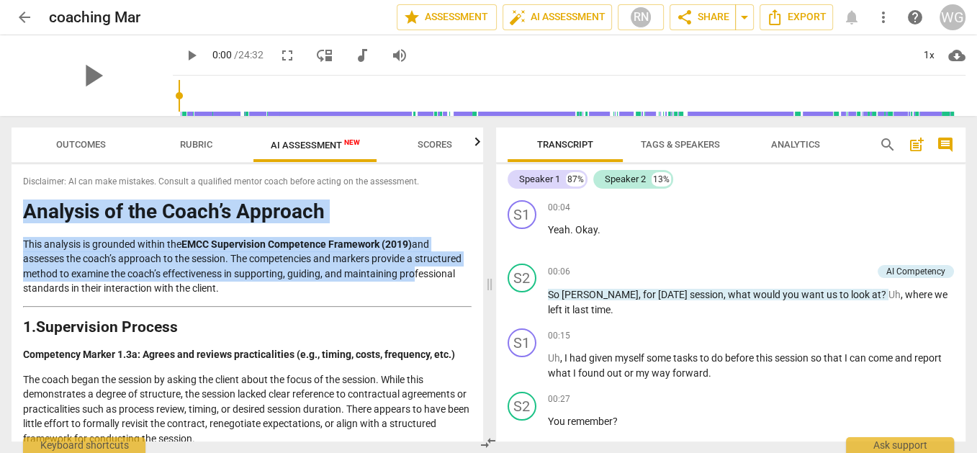
drag, startPoint x: 24, startPoint y: 207, endPoint x: 35, endPoint y: 284, distance: 77.1
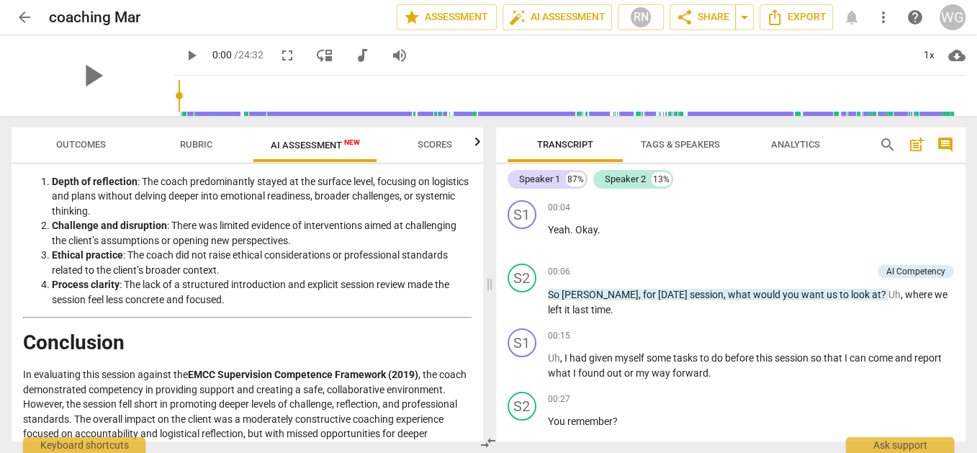
scroll to position [2329, 0]
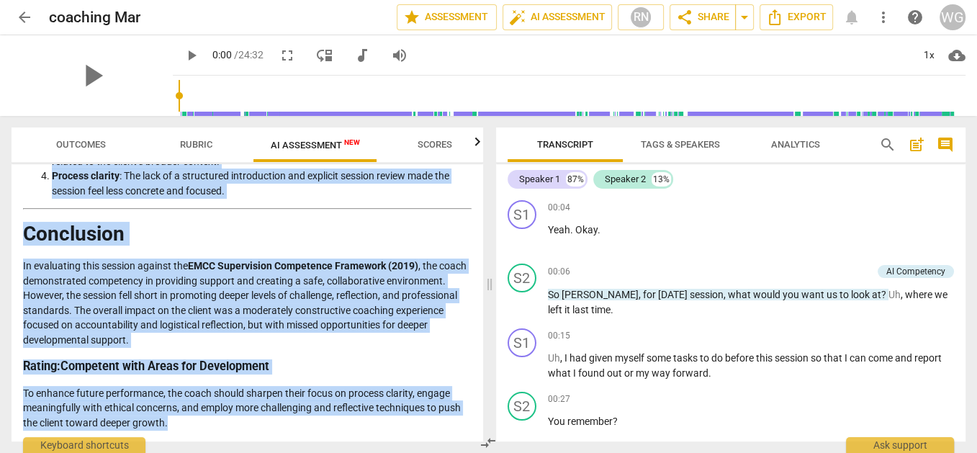
click at [172, 423] on p "To enhance future performance, the coach should sharpen their focus on process …" at bounding box center [247, 408] width 449 height 45
copy div "Loremips do sit Ametc’a Elitsedd Eius temporin ut laboreet dolore mag ALIQ Enim…"
click at [694, 140] on span "Tags & Speakers" at bounding box center [680, 144] width 79 height 11
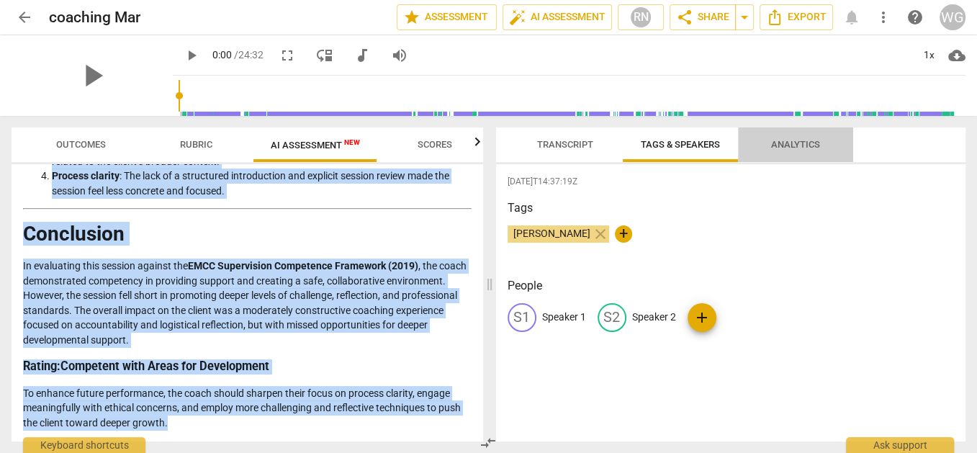
click at [775, 136] on span "Analytics" at bounding box center [796, 144] width 84 height 19
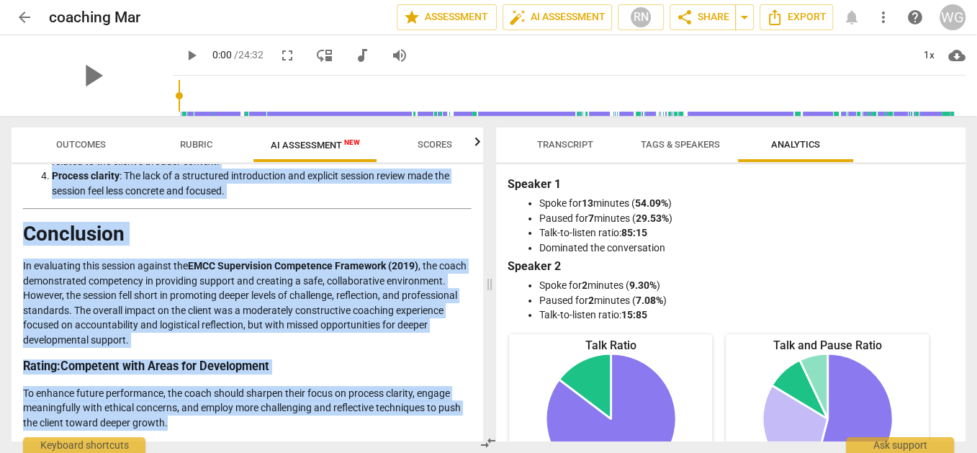
click at [446, 143] on span "Scores" at bounding box center [435, 144] width 35 height 11
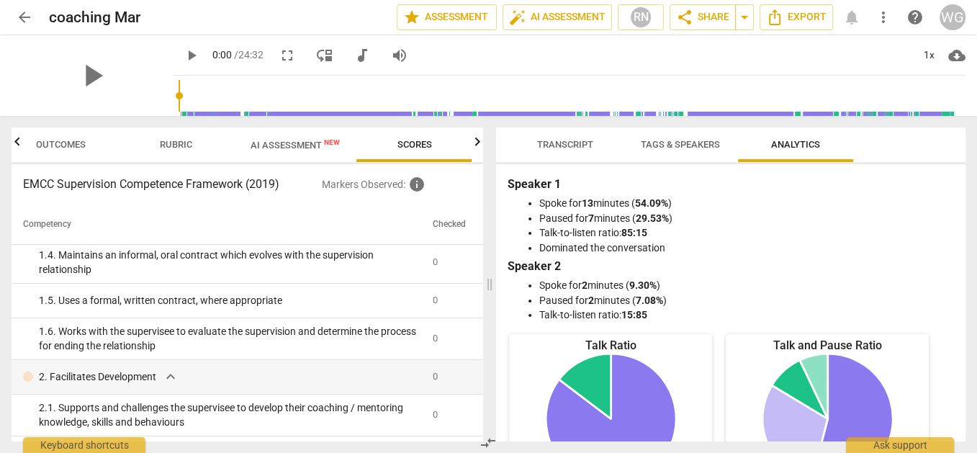
scroll to position [0, 0]
